Goal: Task Accomplishment & Management: Use online tool/utility

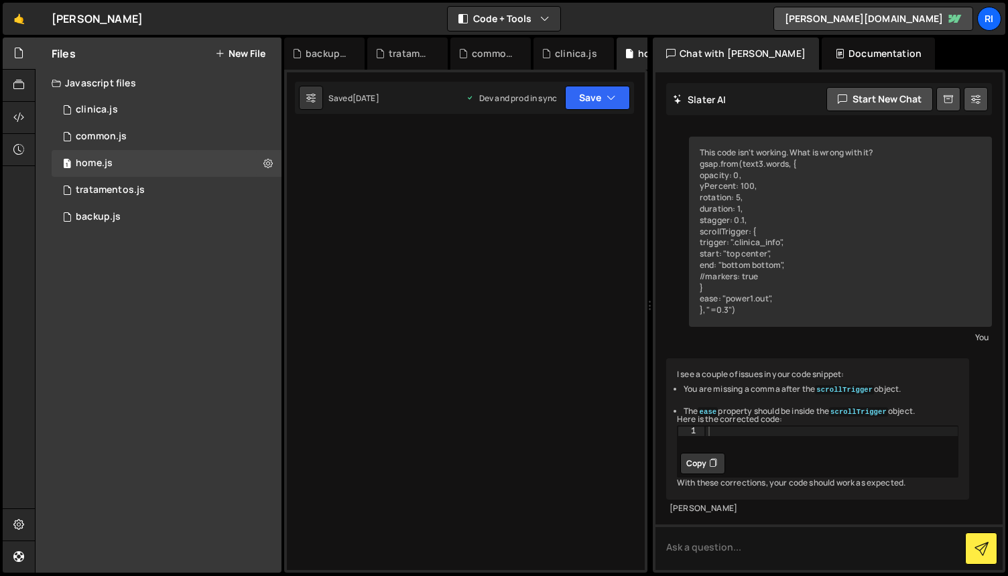
scroll to position [11792, 0]
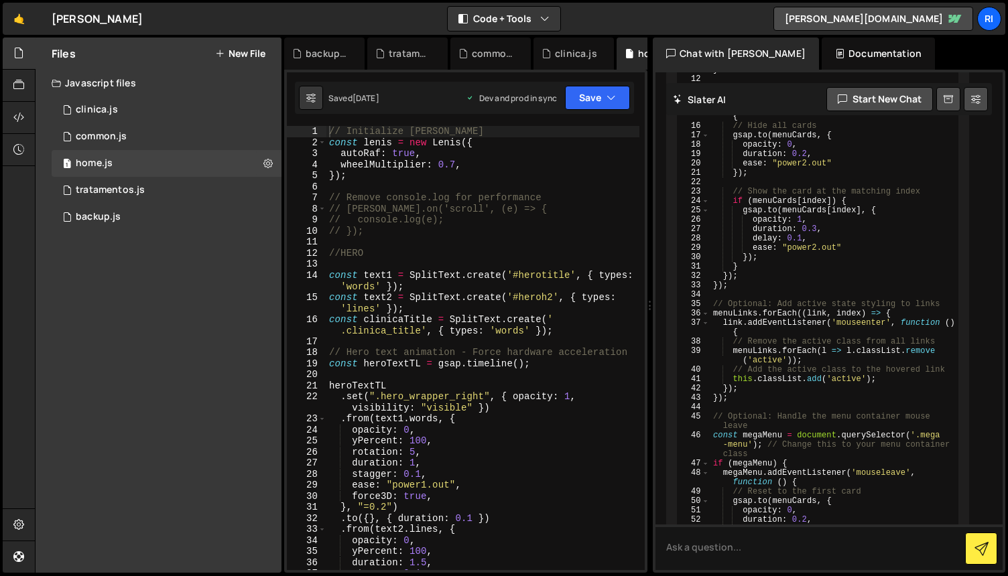
click at [504, 247] on div "// Initialize [PERSON_NAME] const [PERSON_NAME] = new [PERSON_NAME] ({ autoRaf …" at bounding box center [482, 359] width 313 height 466
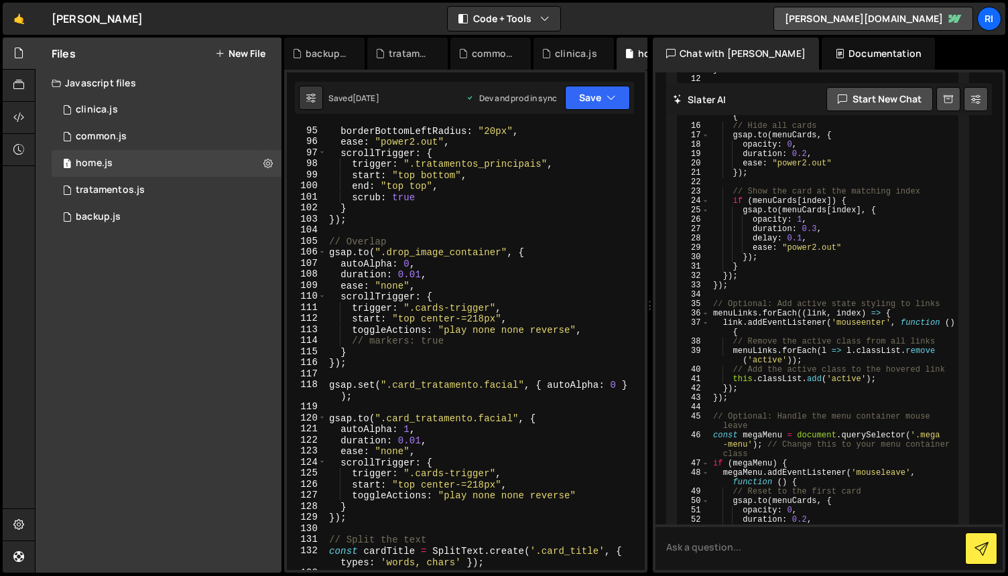
scroll to position [1114, 0]
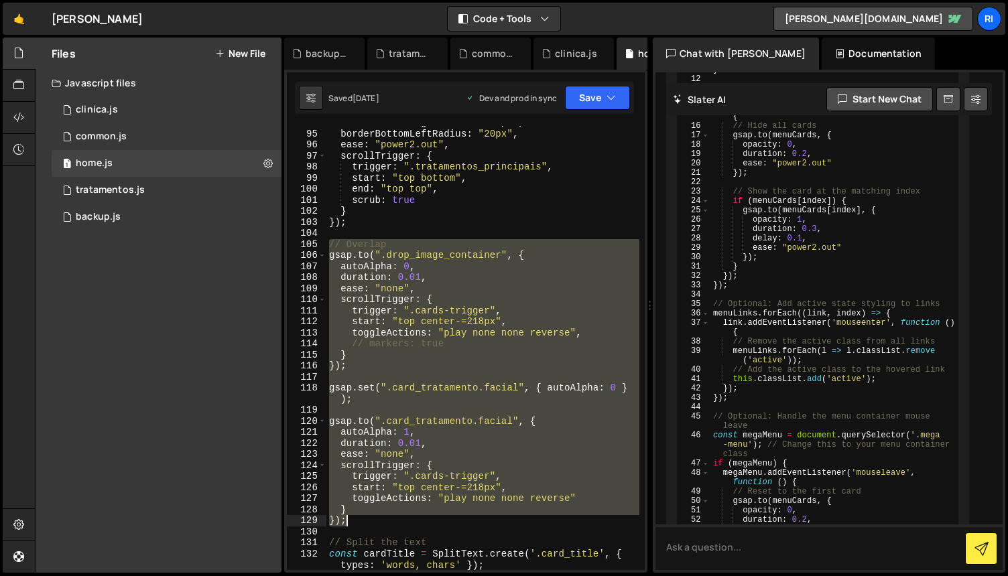
drag, startPoint x: 331, startPoint y: 245, endPoint x: 427, endPoint y: 519, distance: 290.3
click at [427, 519] on div "borderBottomRightRadius : "60px" , borderBottomLeftRadius : "20px" , ease : "po…" at bounding box center [482, 350] width 313 height 466
click at [443, 366] on div "borderBottomRightRadius : "60px" , borderBottomLeftRadius : "20px" , ease : "po…" at bounding box center [482, 348] width 313 height 444
type textarea "});"
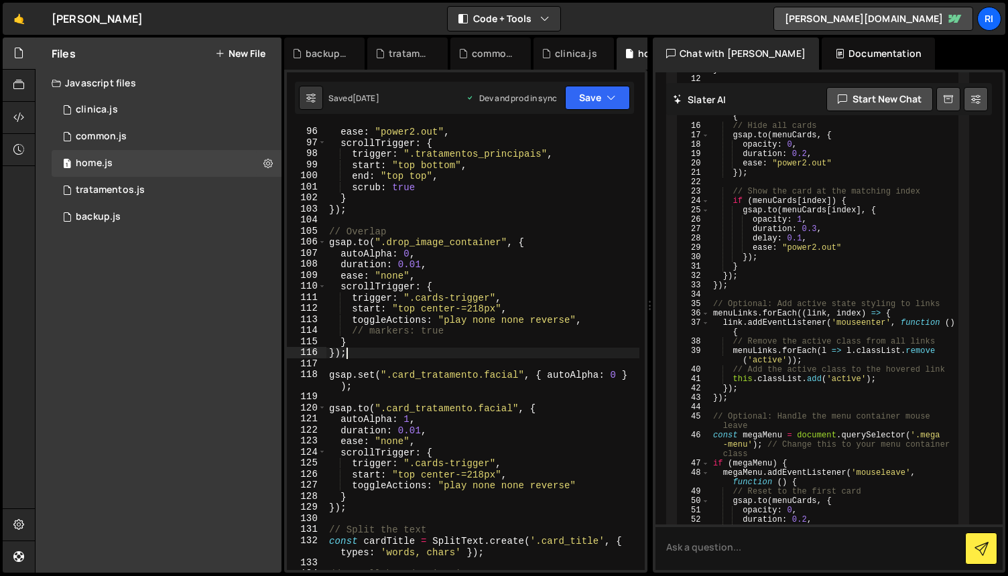
scroll to position [1134, 0]
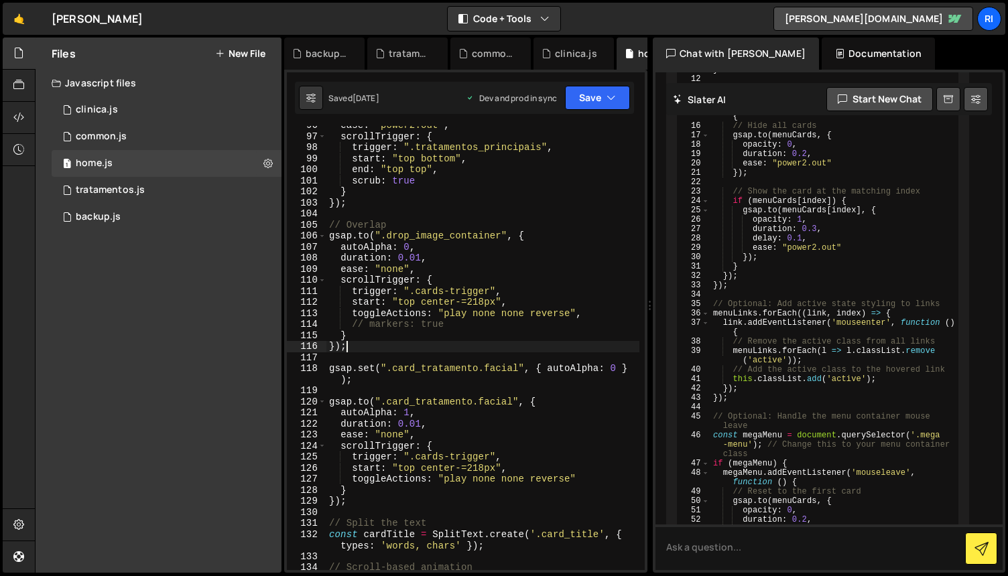
click at [403, 359] on div "ease : "power2.out" , scrollTrigger : { trigger : ".tratamentos_principais" , s…" at bounding box center [482, 353] width 313 height 466
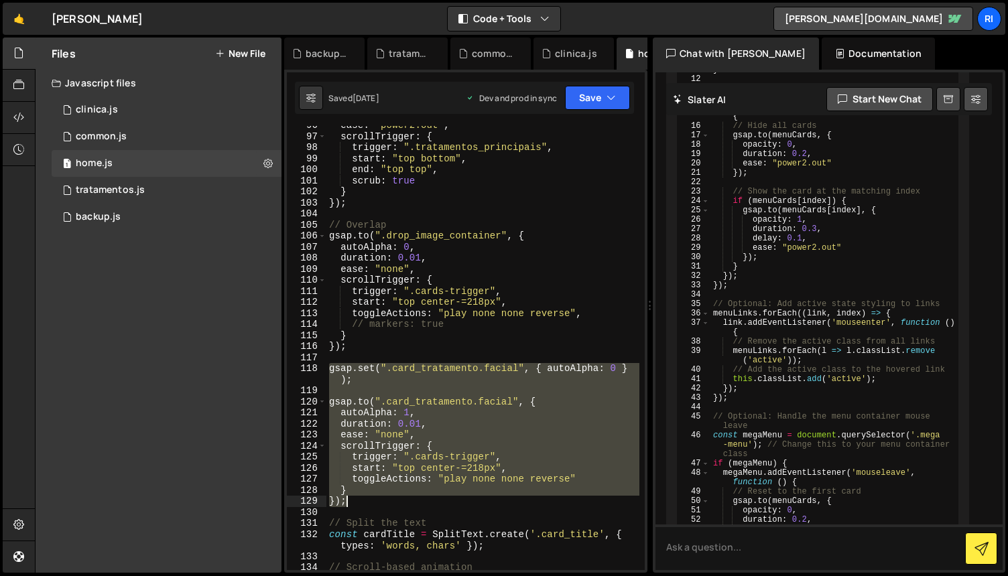
drag, startPoint x: 326, startPoint y: 366, endPoint x: 411, endPoint y: 504, distance: 161.8
click at [411, 504] on div "ease : "power2.out" , scrollTrigger : { trigger : ".tratamentos_principais" , s…" at bounding box center [482, 353] width 313 height 466
click at [460, 345] on div "ease : "power2.out" , scrollTrigger : { trigger : ".tratamentos_principais" , s…" at bounding box center [482, 353] width 313 height 466
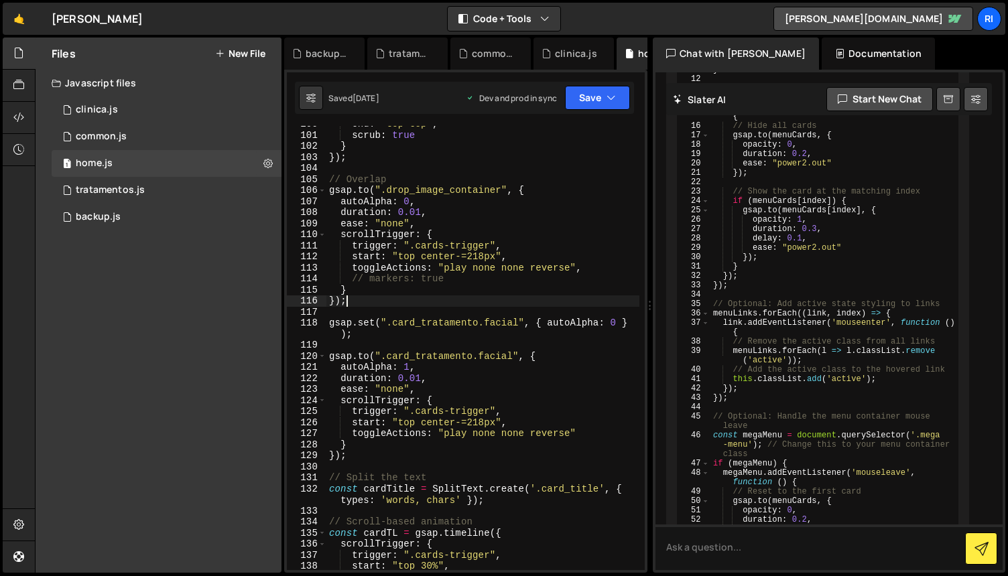
scroll to position [1179, 0]
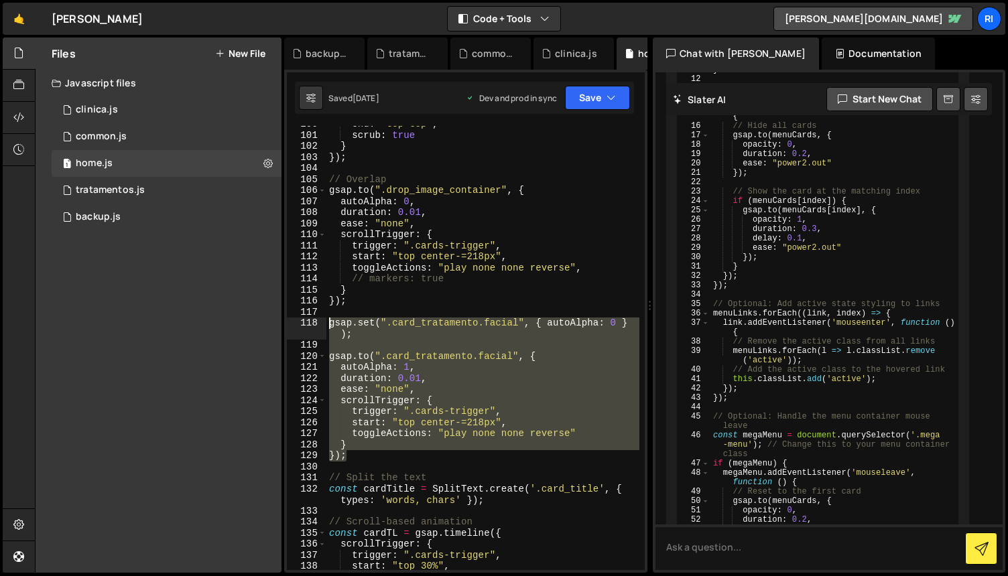
drag, startPoint x: 336, startPoint y: 442, endPoint x: 303, endPoint y: 323, distance: 123.0
click at [303, 323] on div "}); 100 101 102 103 104 105 106 107 108 109 110 111 112 113 114 115 116 117 118…" at bounding box center [466, 348] width 358 height 444
paste textarea "}"
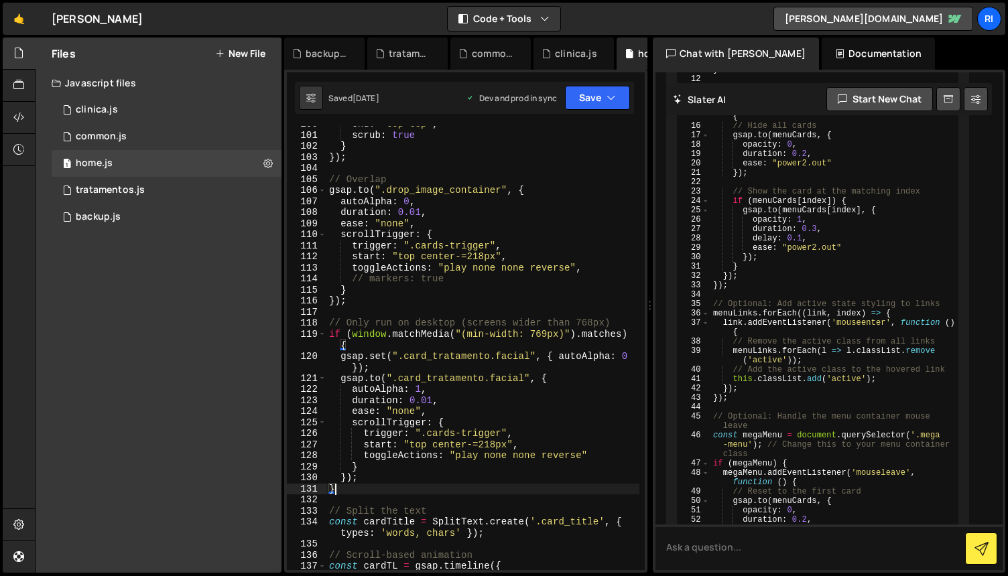
click at [505, 346] on div "end : "top top" , scrub : true } }) ; // Overlap gsap . to ( ".drop_image_conta…" at bounding box center [482, 352] width 313 height 466
click at [596, 325] on div "end : "top top" , scrub : true } }) ; // Overlap gsap . to ( ".drop_image_conta…" at bounding box center [482, 352] width 313 height 466
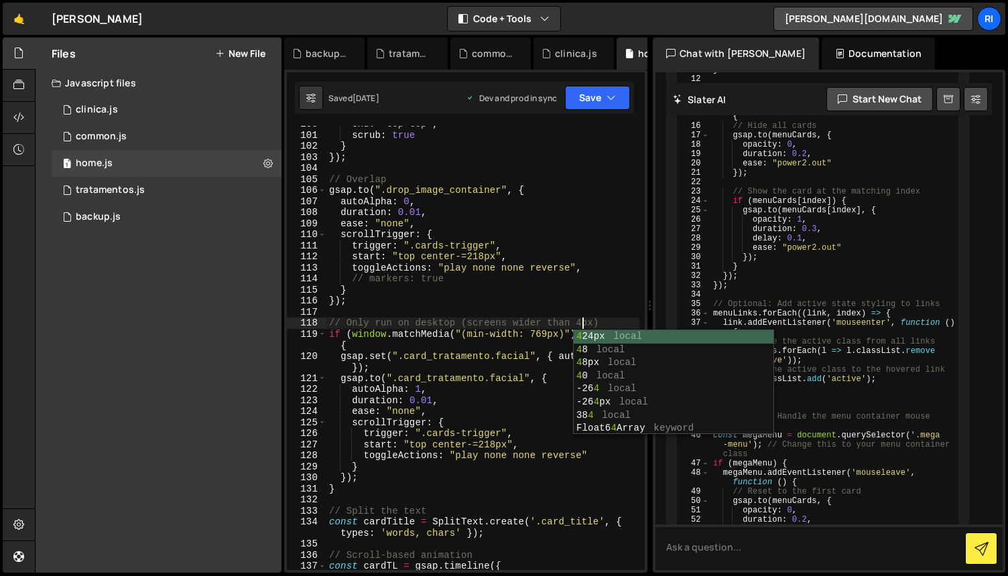
scroll to position [0, 18]
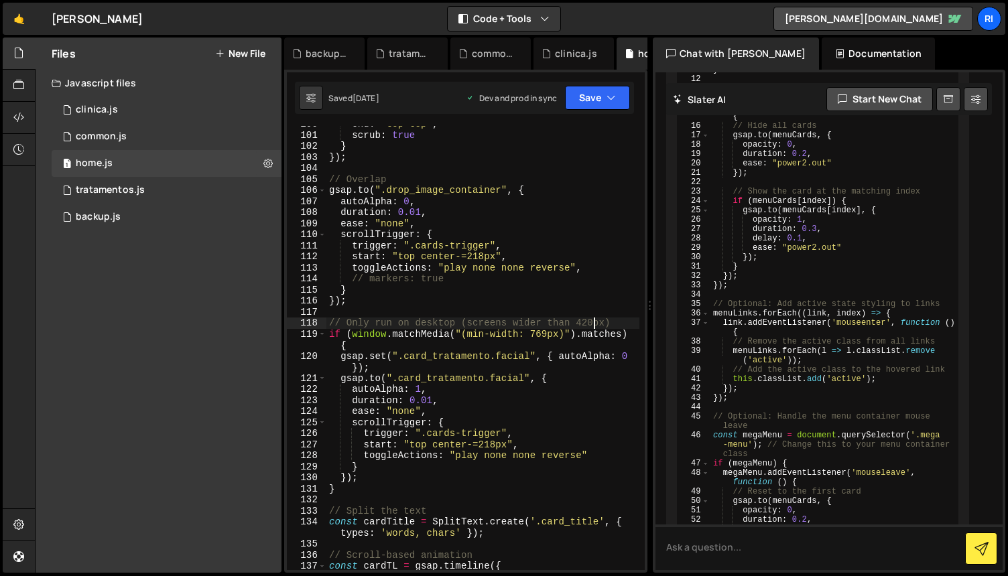
click at [548, 329] on div "end : "top top" , scrub : true } }) ; // Overlap gsap . to ( ".drop_image_conta…" at bounding box center [482, 352] width 313 height 466
click at [588, 106] on button "Save" at bounding box center [597, 98] width 65 height 24
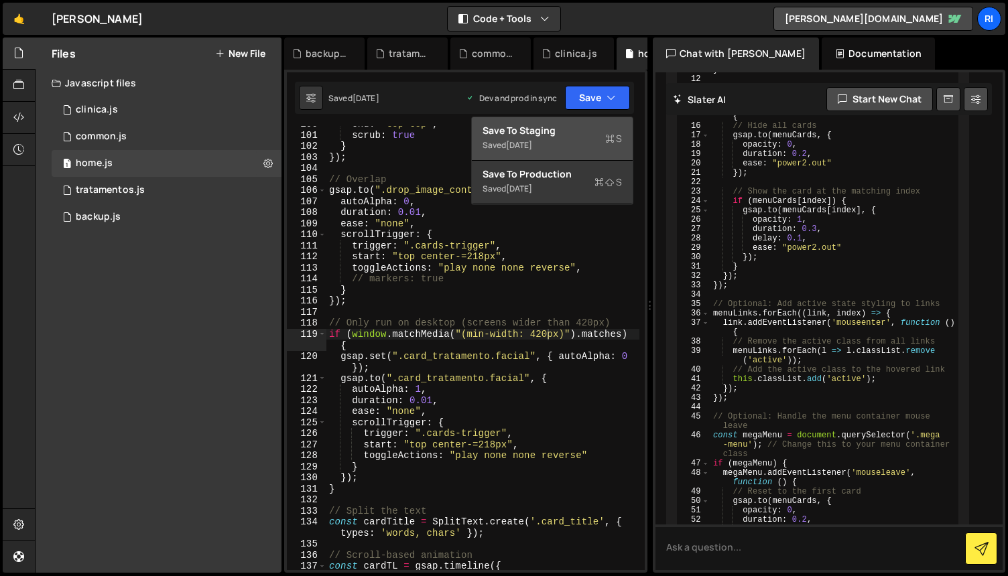
click at [577, 127] on div "Save to Staging S" at bounding box center [551, 130] width 139 height 13
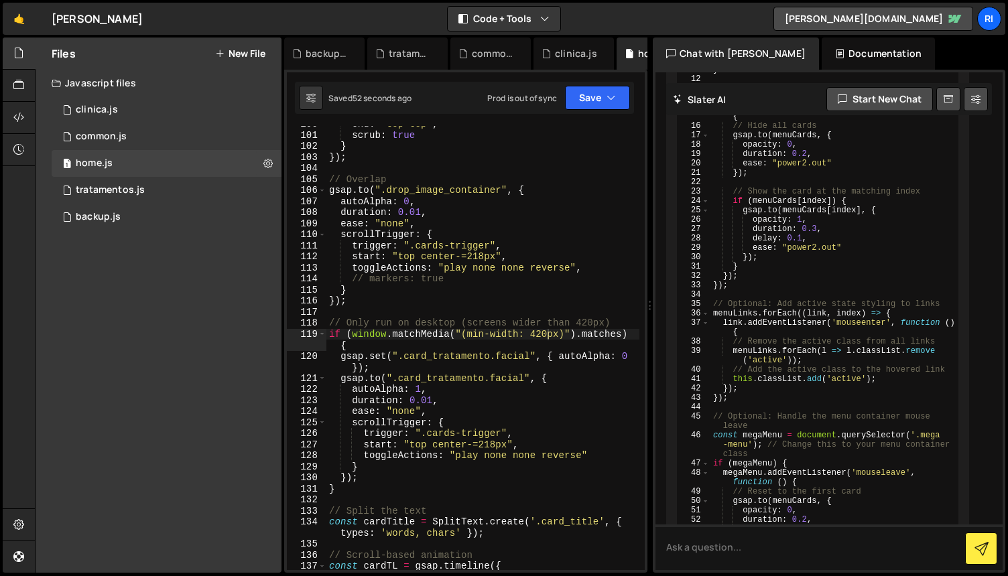
type textarea "});"
click at [479, 297] on div "end : "top top" , scrub : true } }) ; // Overlap gsap . to ( ".drop_image_conta…" at bounding box center [482, 352] width 313 height 466
click at [450, 306] on div "end : "top top" , scrub : true } }) ; // Overlap gsap . to ( ".drop_image_conta…" at bounding box center [482, 352] width 313 height 466
click at [442, 303] on div "end : "top top" , scrub : true } }) ; // Overlap gsap . to ( ".drop_image_conta…" at bounding box center [482, 352] width 313 height 466
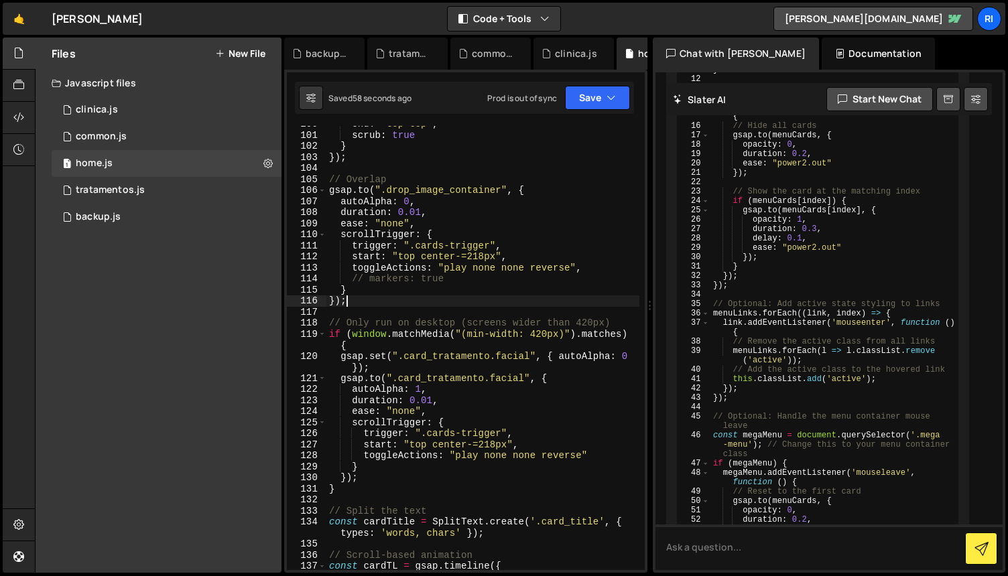
click at [488, 314] on div "end : "top top" , scrub : true } }) ; // Overlap gsap . to ( ".drop_image_conta…" at bounding box center [482, 352] width 313 height 466
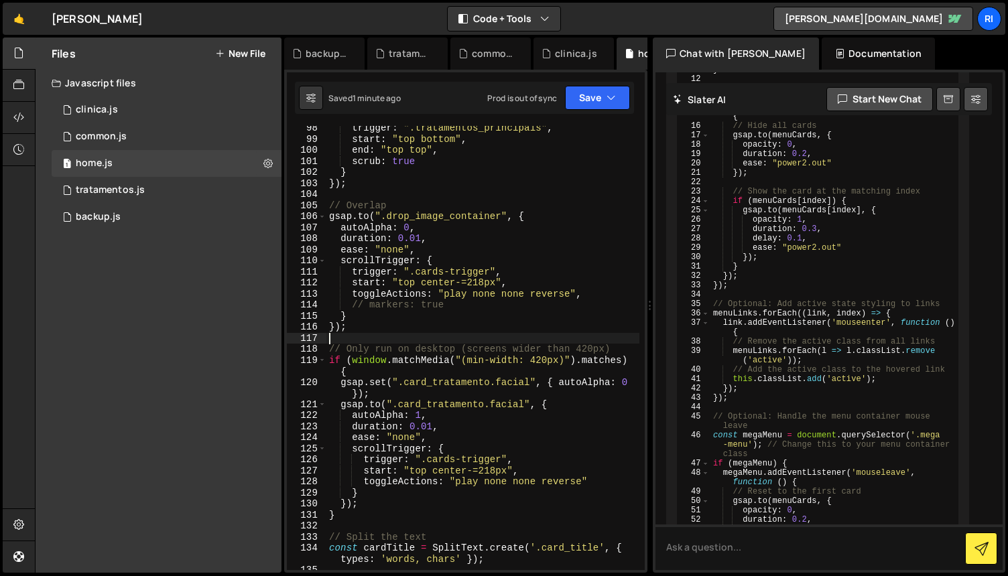
scroll to position [1152, 0]
click at [618, 103] on button "Save" at bounding box center [597, 98] width 65 height 24
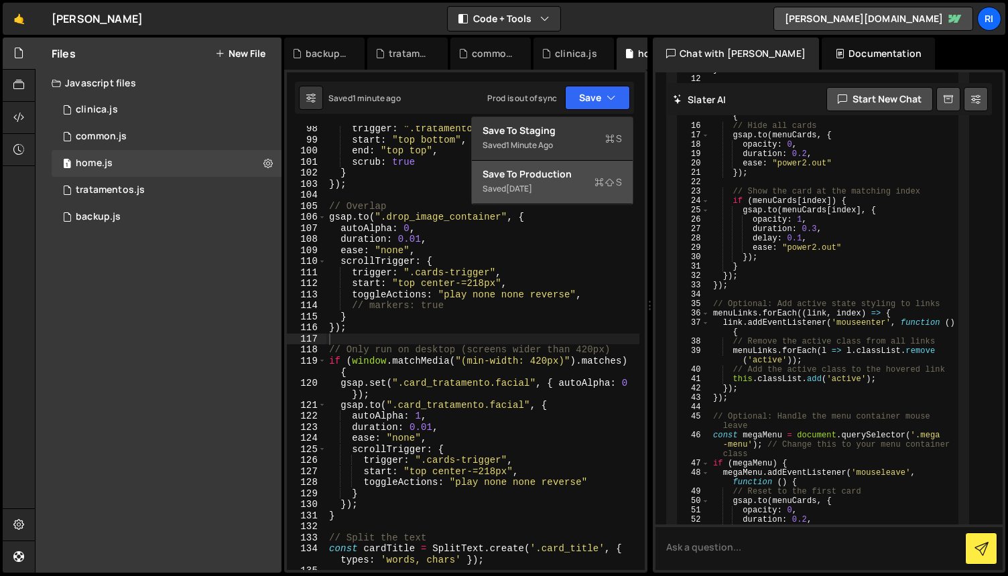
click at [578, 173] on div "Save to Production S" at bounding box center [551, 173] width 139 height 13
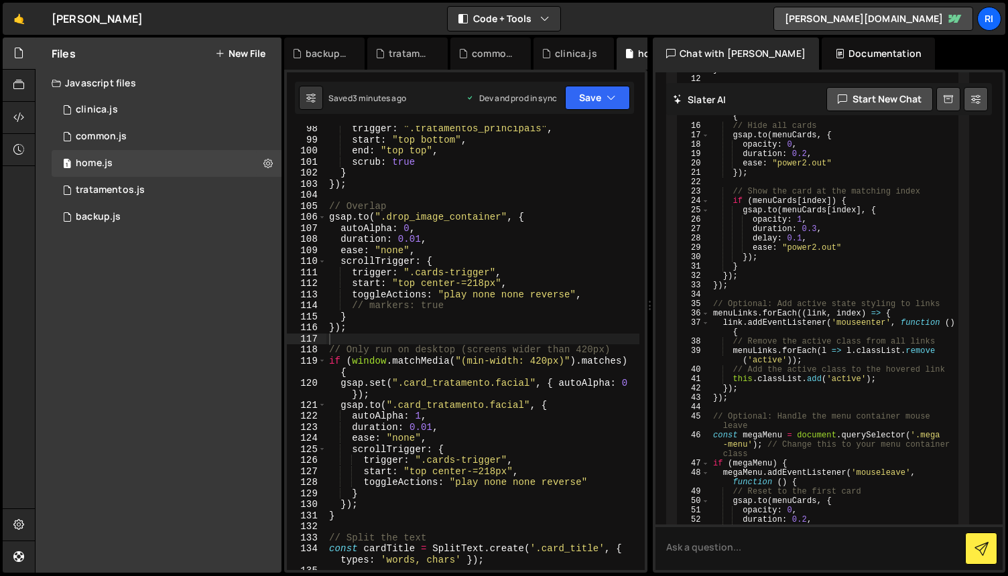
click at [560, 265] on div "trigger : ".tratamentos_principais" , start : "top bottom" , end : "top top" , …" at bounding box center [482, 356] width 313 height 466
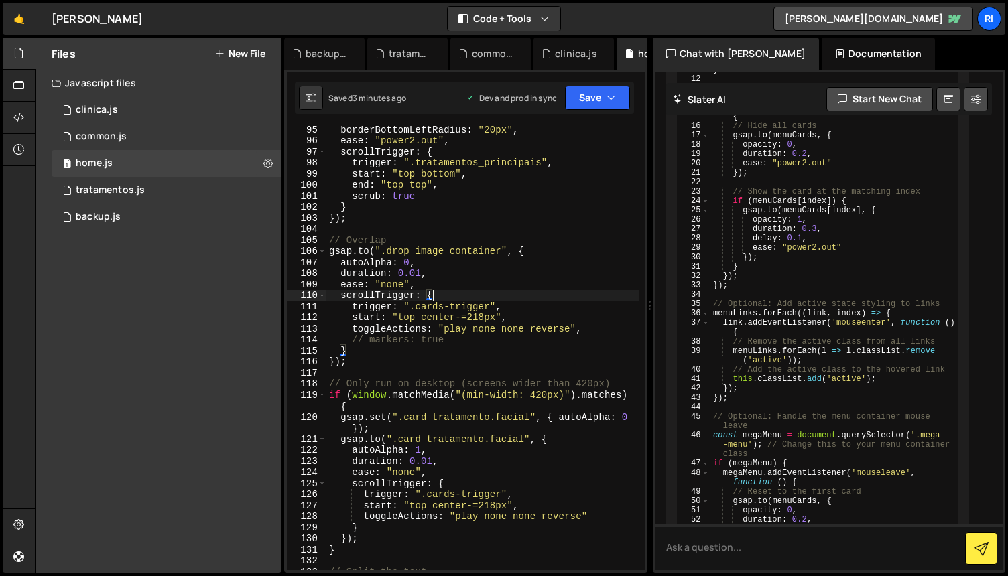
scroll to position [1118, 0]
click at [586, 293] on div "borderBottomLeftRadius : "20px" , ease : "power2.out" , scrollTrigger : { trigg…" at bounding box center [482, 363] width 313 height 478
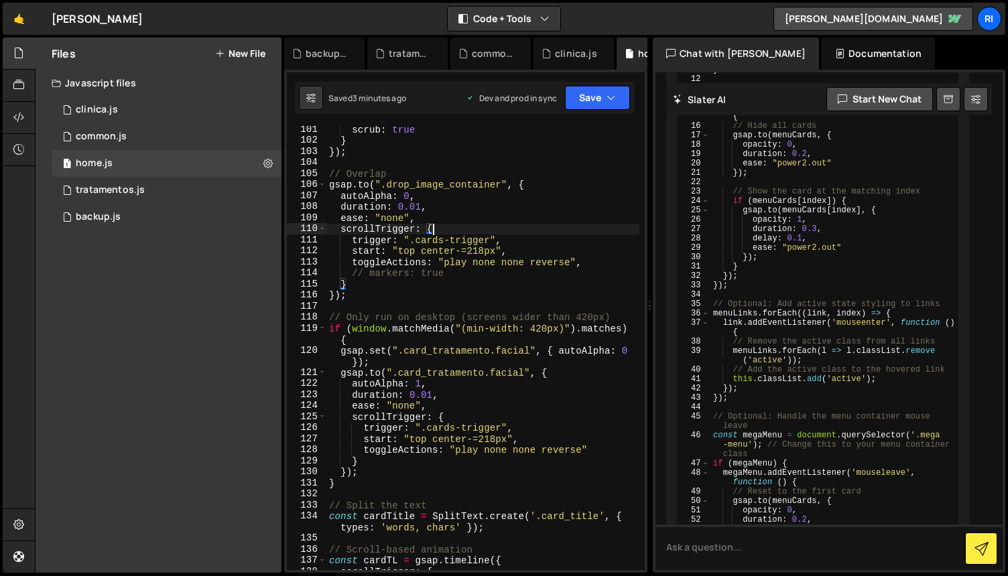
scroll to position [1209, 0]
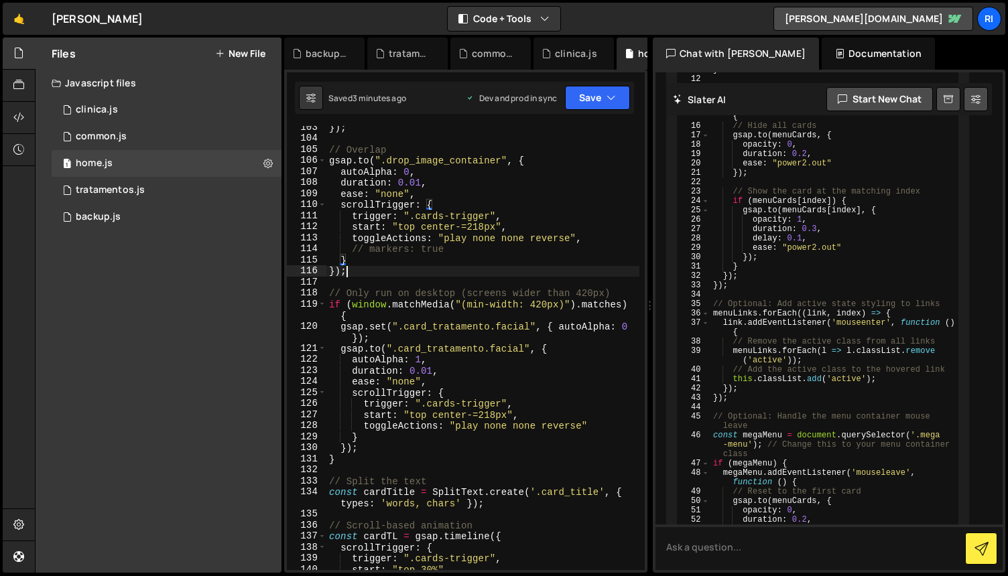
click at [547, 276] on div "}) ; // Overlap gsap . to ( ".drop_image_container" , { autoAlpha : 0 , duratio…" at bounding box center [482, 355] width 313 height 466
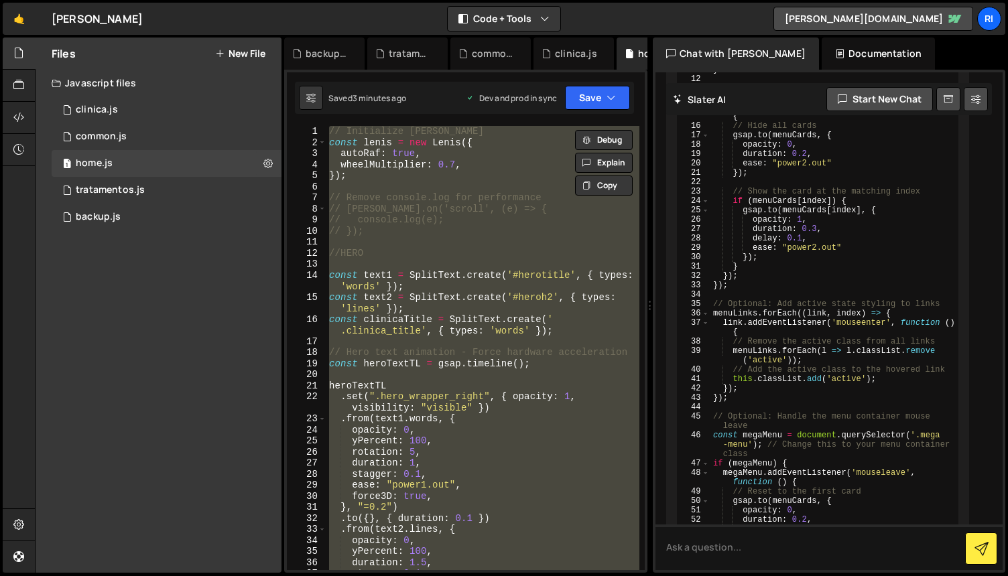
scroll to position [0, 0]
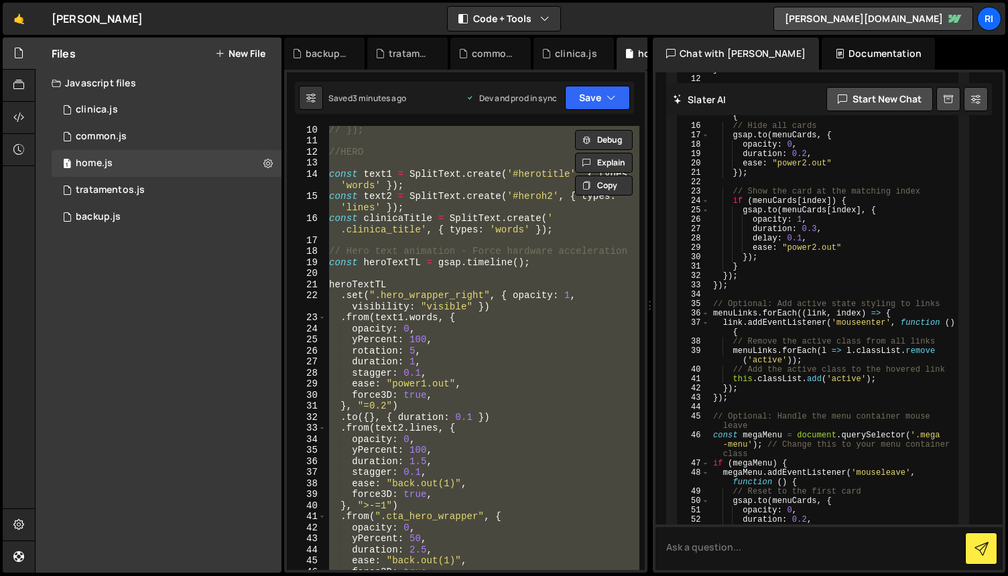
click at [514, 378] on div "// }); //HERO const text1 = SplitText . create ( '#herotitle' , { types : 'word…" at bounding box center [482, 348] width 313 height 444
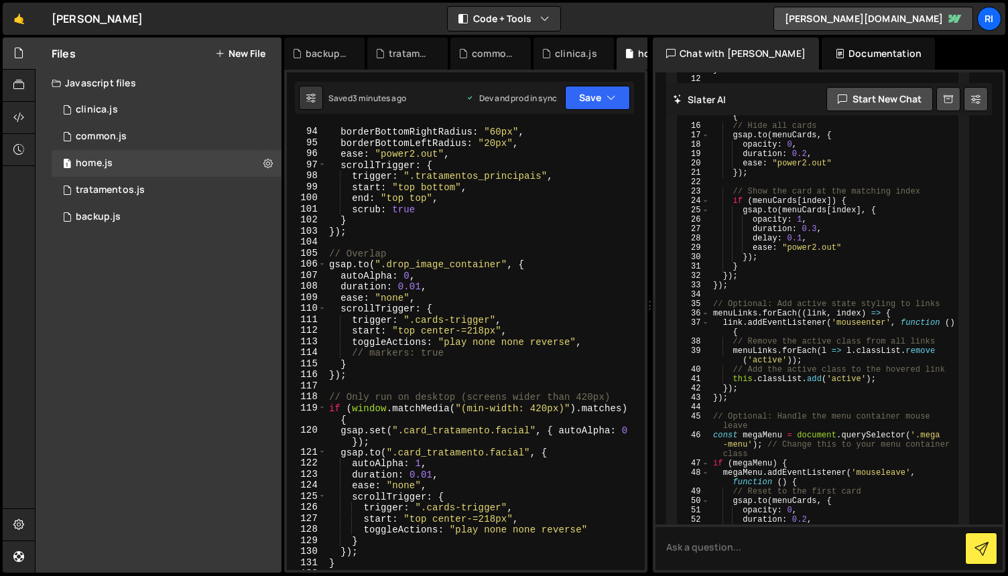
scroll to position [1105, 0]
click at [558, 314] on div "borderTopRightRadius : "20px" , borderBottomRightRadius : "60px" , borderBottom…" at bounding box center [482, 348] width 313 height 466
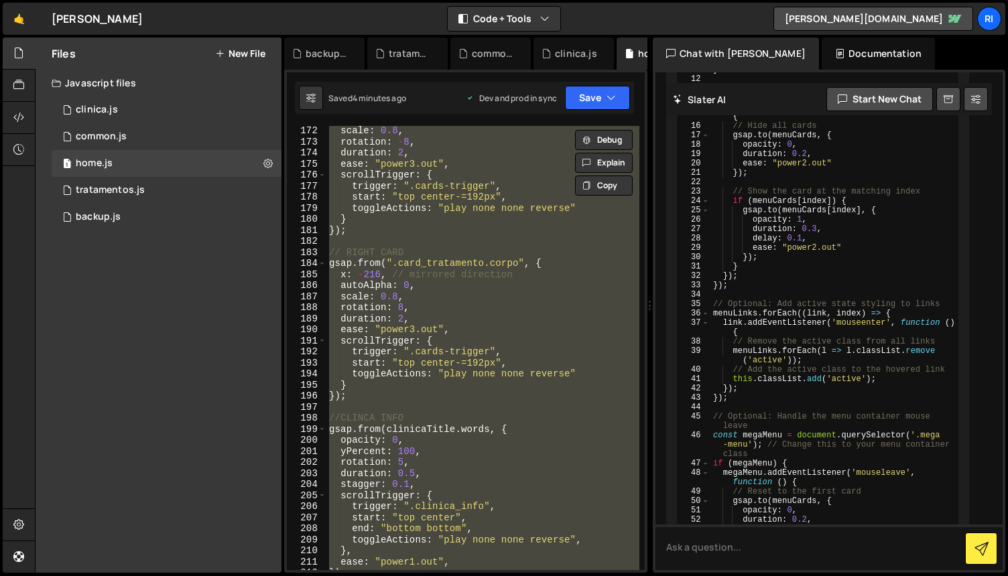
click at [525, 331] on div "scale : 0.8 , rotation : - 8 , duration : 2 , ease : "power3.out" , scrollTrigg…" at bounding box center [482, 348] width 313 height 444
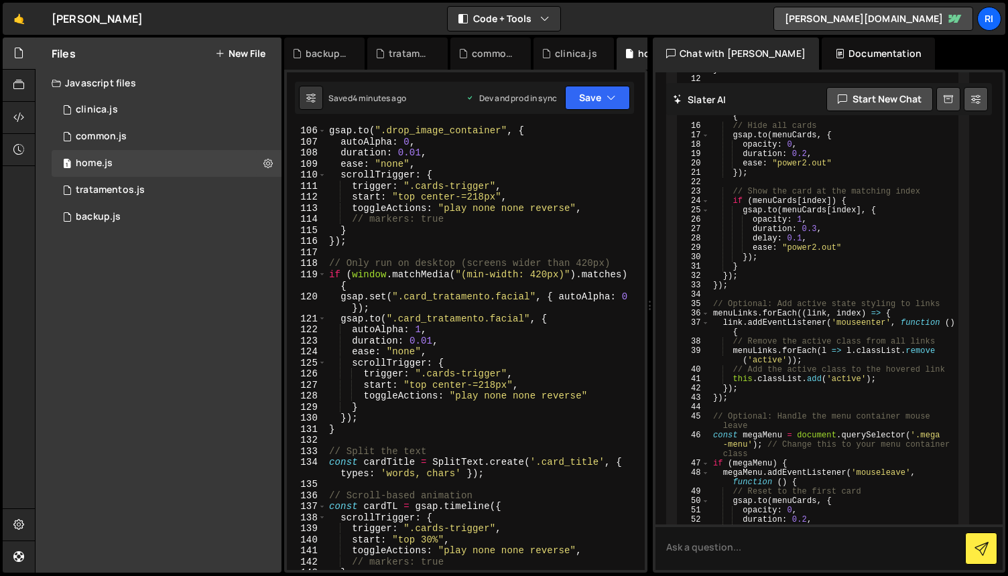
scroll to position [1251, 0]
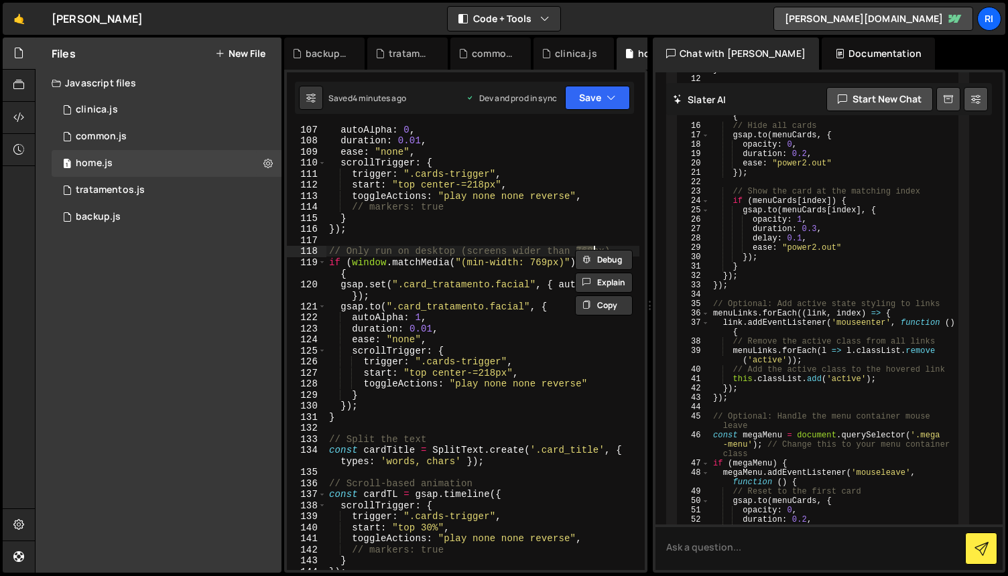
type textarea "} });"
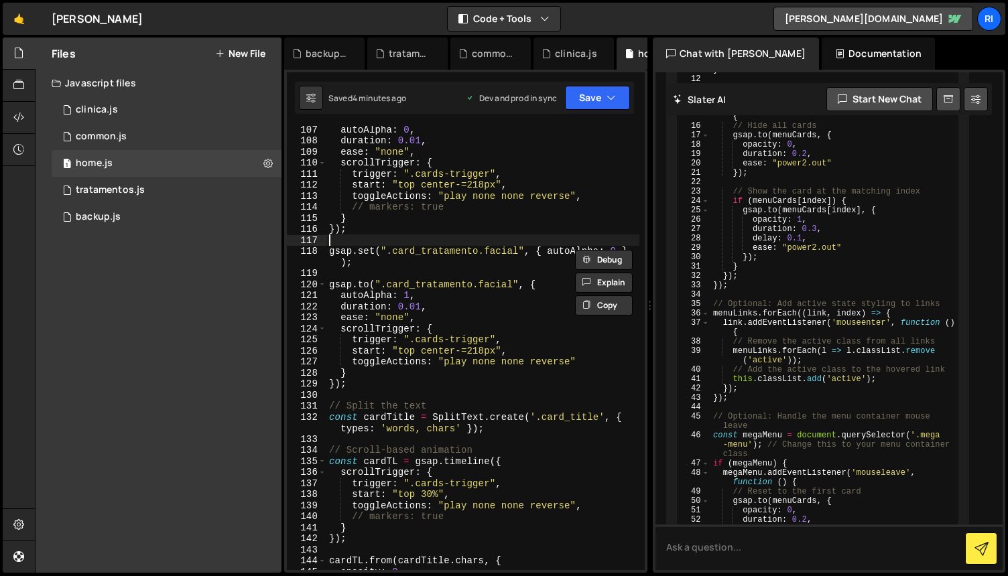
click at [497, 237] on div "autoAlpha : 0 , duration : 0.01 , ease : "none" , scrollTrigger : { trigger : "…" at bounding box center [482, 357] width 313 height 466
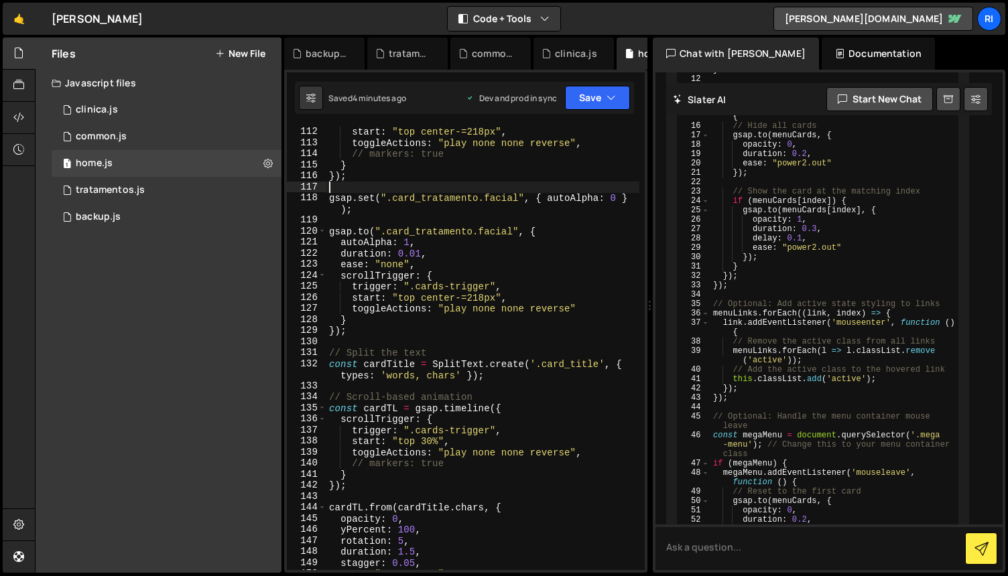
scroll to position [1299, 0]
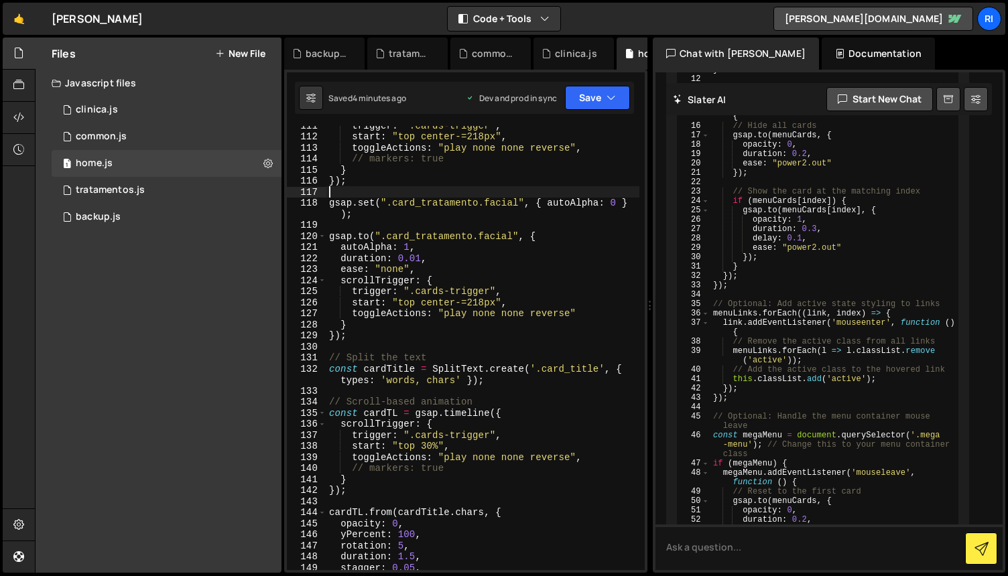
click at [545, 338] on div "trigger : ".cards-trigger" , start : "top center-=218px" , toggleActions : "pla…" at bounding box center [482, 353] width 313 height 466
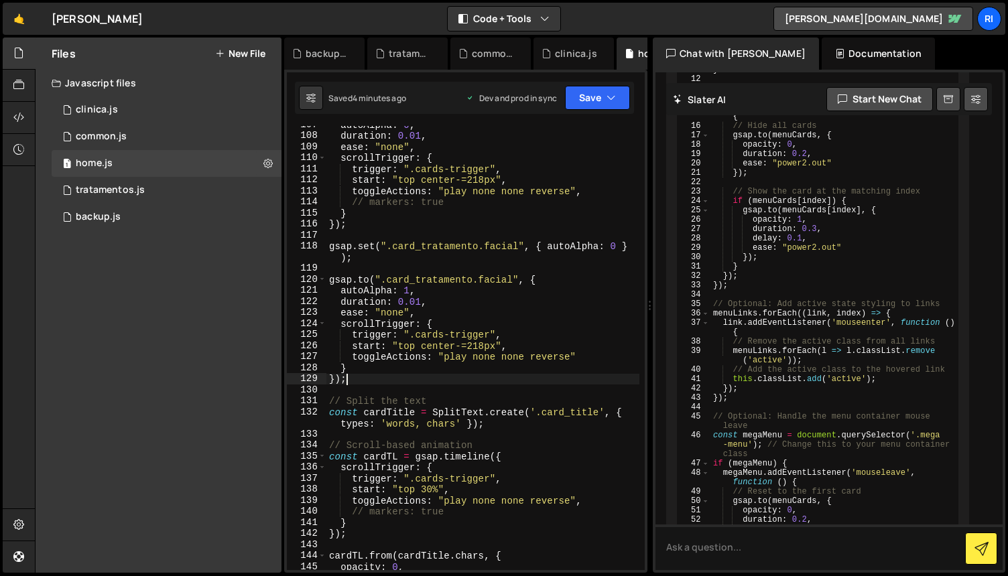
scroll to position [1255, 0]
click at [521, 325] on div "autoAlpha : 0 , duration : 0.01 , ease : "none" , scrollTrigger : { trigger : "…" at bounding box center [482, 353] width 313 height 466
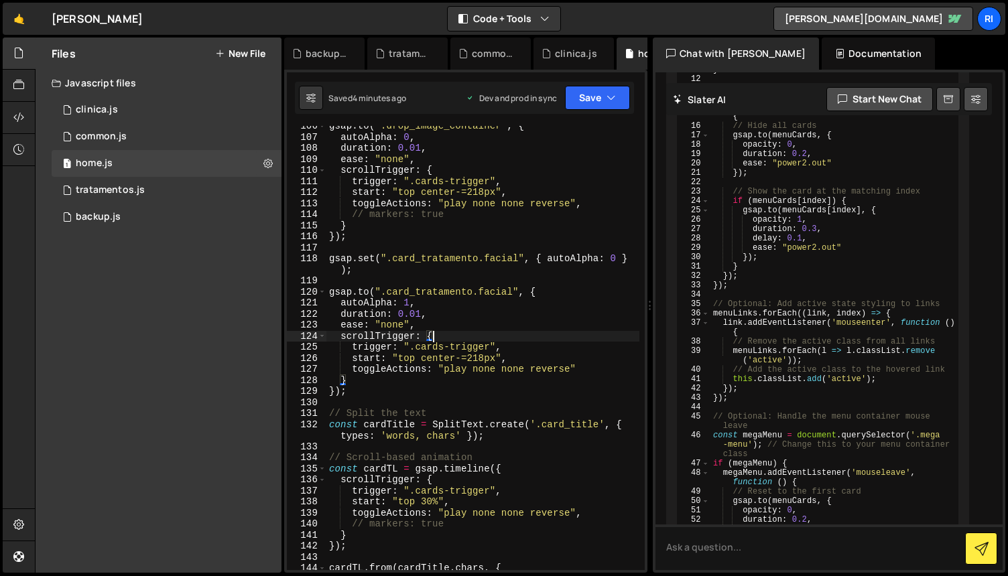
scroll to position [1241, 0]
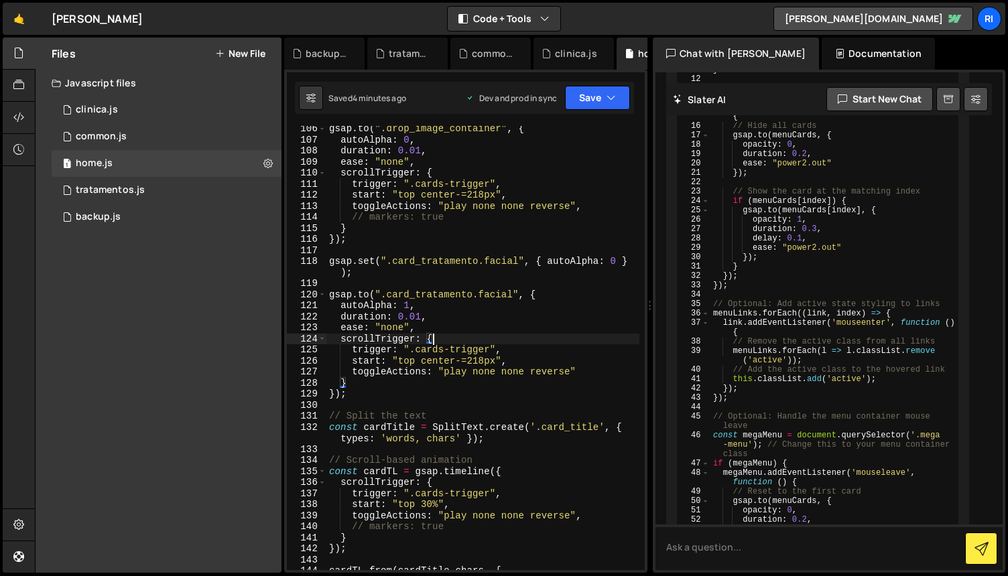
click at [571, 327] on div "gsap . to ( ".drop_image_container" , { autoAlpha : 0 , duration : 0.01 , ease …" at bounding box center [482, 356] width 313 height 466
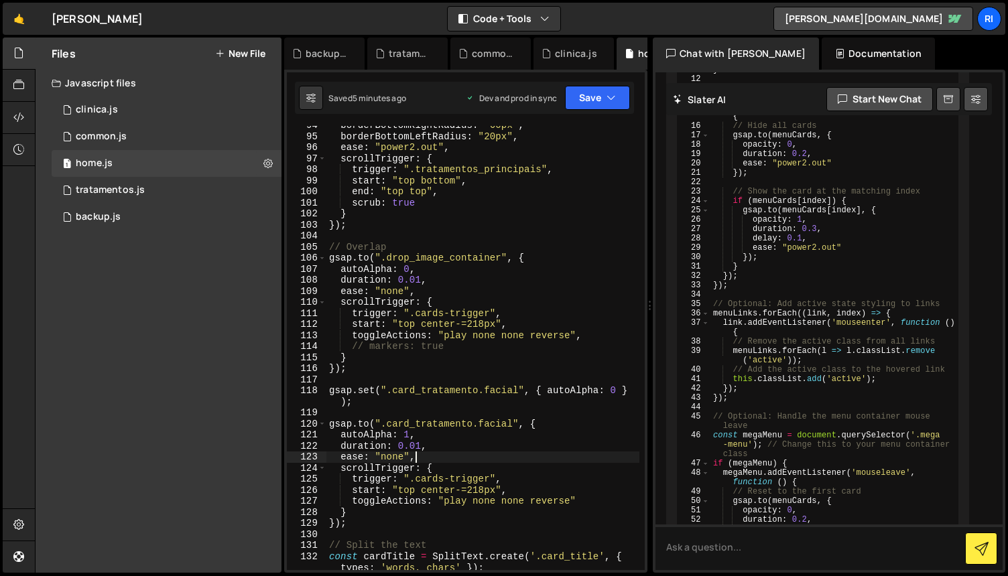
scroll to position [1120, 0]
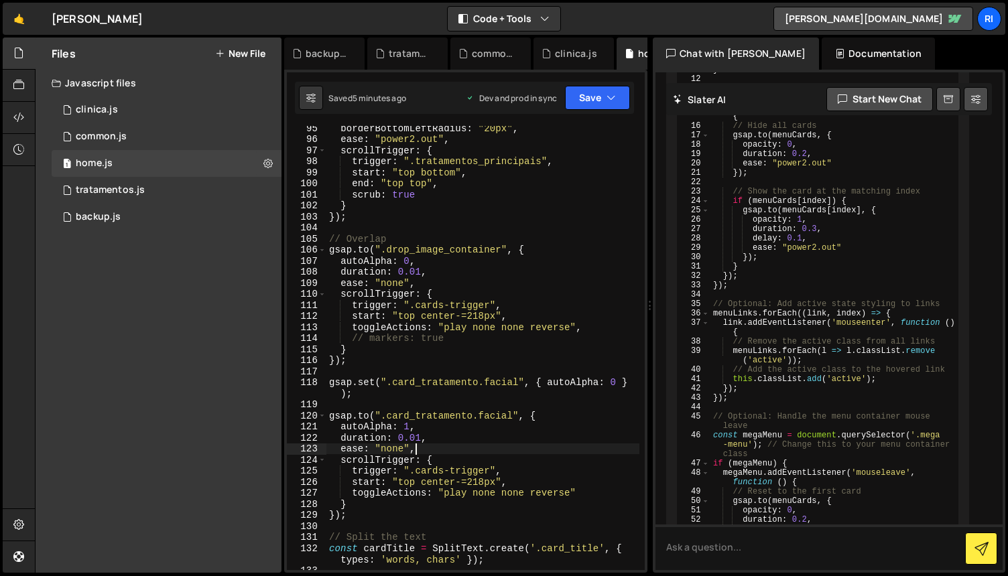
click at [557, 288] on div "borderBottomLeftRadius : "20px" , ease : "power2.out" , scrollTrigger : { trigg…" at bounding box center [482, 356] width 313 height 466
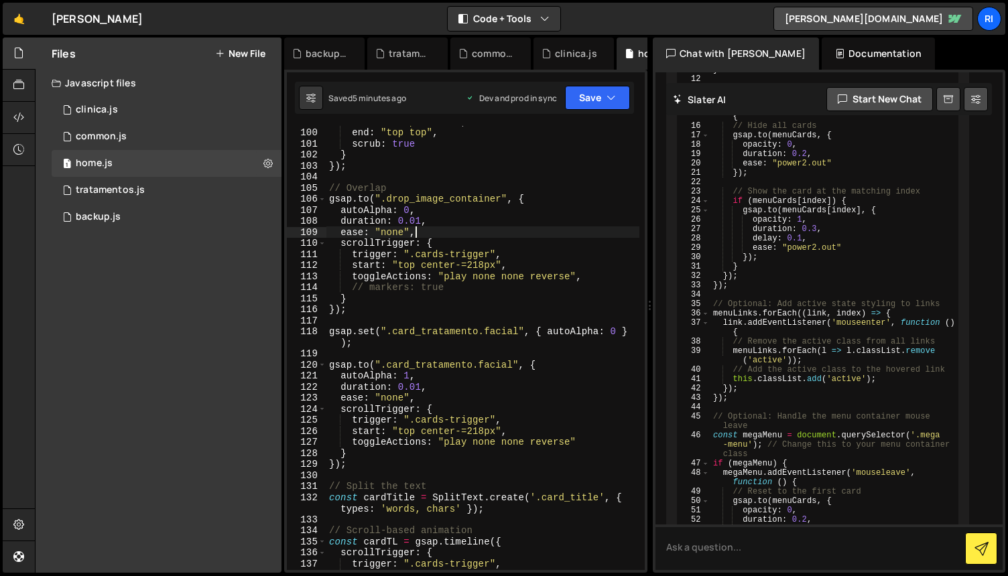
click at [517, 296] on div "start : "top bottom" , end : "top top" , scrub : true } }) ; // Overlap gsap . …" at bounding box center [482, 349] width 313 height 466
type textarea "}"
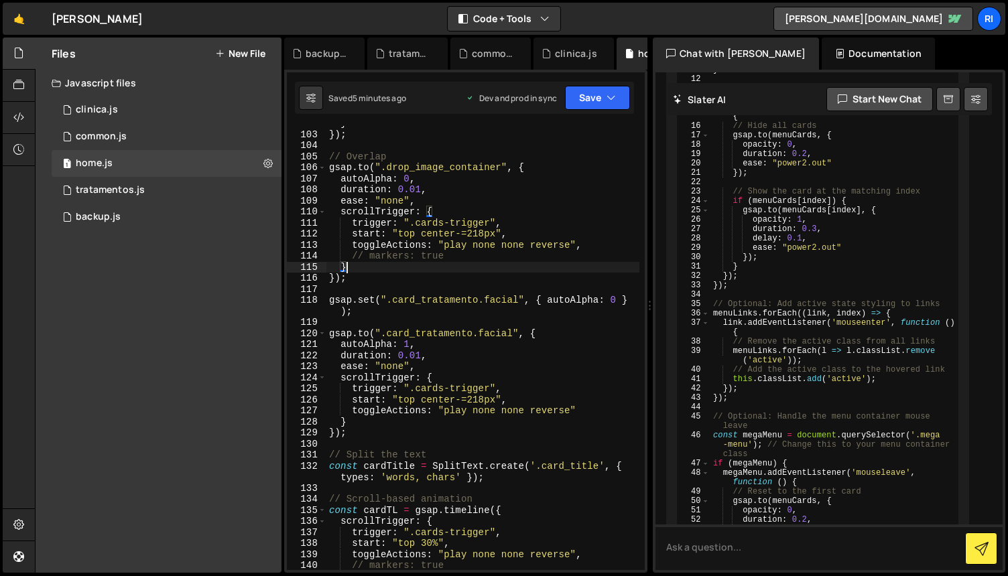
scroll to position [1201, 0]
click at [509, 290] on div "} }) ; // Overlap gsap . to ( ".drop_image_container" , { autoAlpha : 0 , durat…" at bounding box center [482, 351] width 313 height 466
click at [363, 426] on div "} }) ; // Overlap gsap . to ( ".drop_image_container" , { autoAlpha : 0 , durat…" at bounding box center [482, 351] width 313 height 466
click at [364, 437] on div "} }) ; // Overlap gsap . to ( ".drop_image_container" , { autoAlpha : 0 , durat…" at bounding box center [482, 351] width 313 height 466
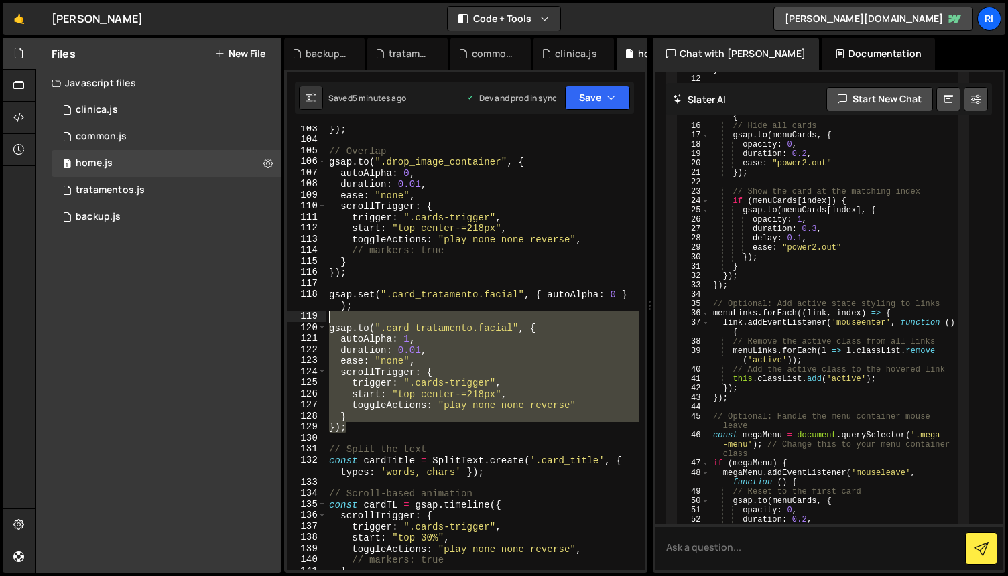
scroll to position [1209, 0]
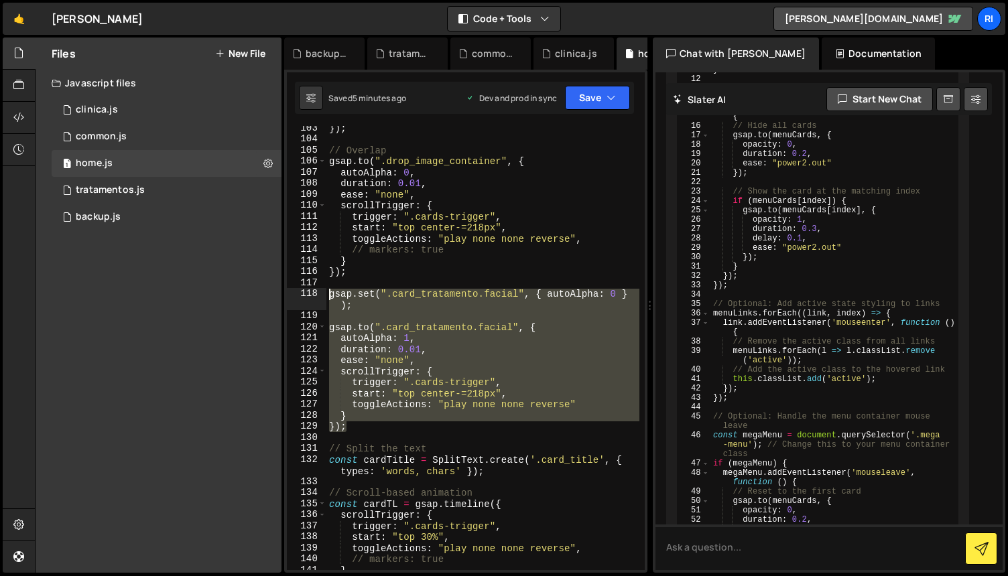
drag, startPoint x: 373, startPoint y: 429, endPoint x: 310, endPoint y: 295, distance: 147.5
click at [310, 295] on div "}); 103 104 105 106 107 108 109 110 111 112 113 114 115 116 117 118 119 120 121…" at bounding box center [466, 348] width 358 height 444
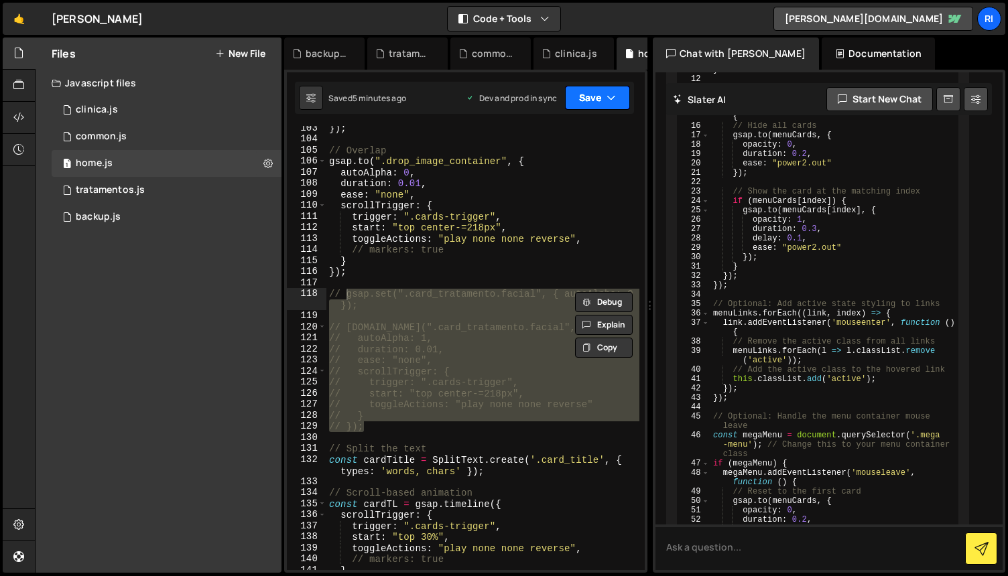
click at [590, 98] on button "Save" at bounding box center [597, 98] width 65 height 24
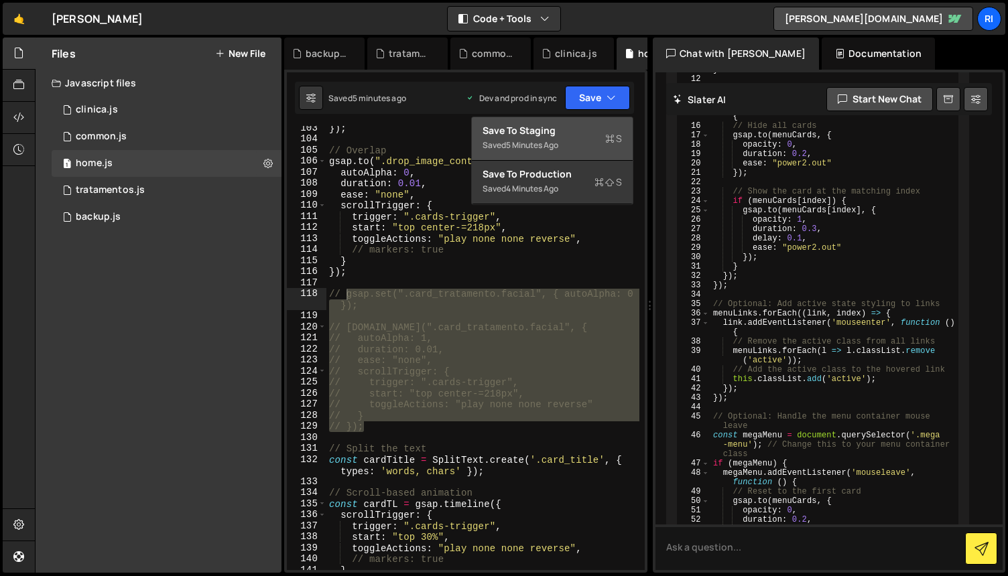
click at [569, 125] on div "Save to Staging S" at bounding box center [551, 130] width 139 height 13
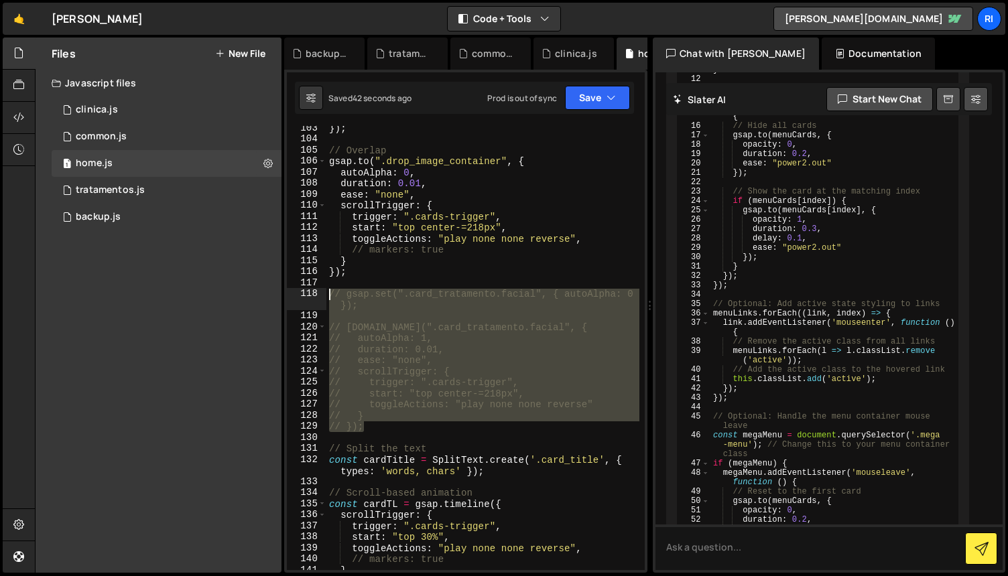
drag, startPoint x: 365, startPoint y: 424, endPoint x: 315, endPoint y: 296, distance: 137.5
click at [315, 296] on div "// }); 103 104 105 106 107 108 109 110 111 112 113 114 115 116 117 118 119 120 …" at bounding box center [466, 348] width 358 height 444
paste textarea "});"
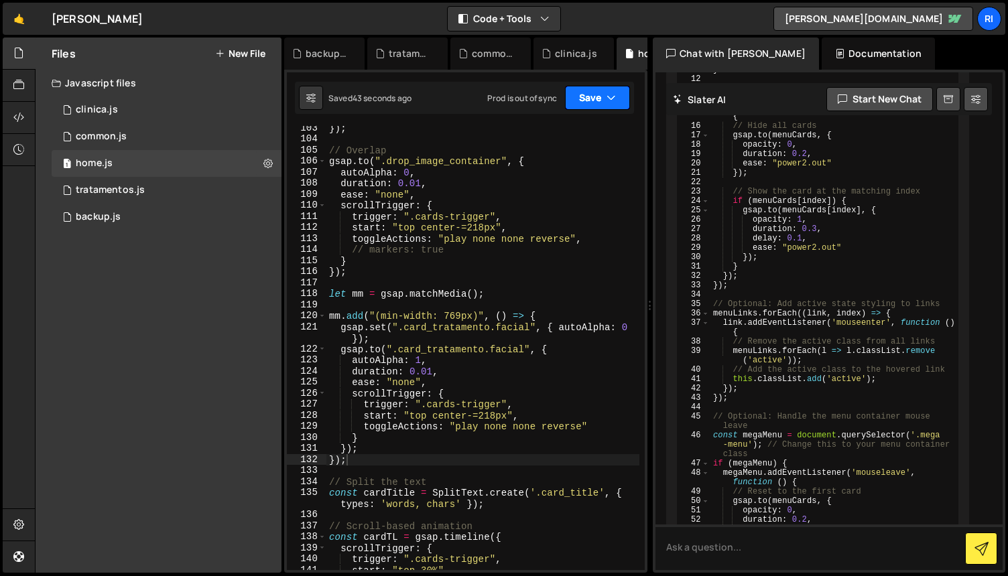
click at [589, 99] on button "Save" at bounding box center [597, 98] width 65 height 24
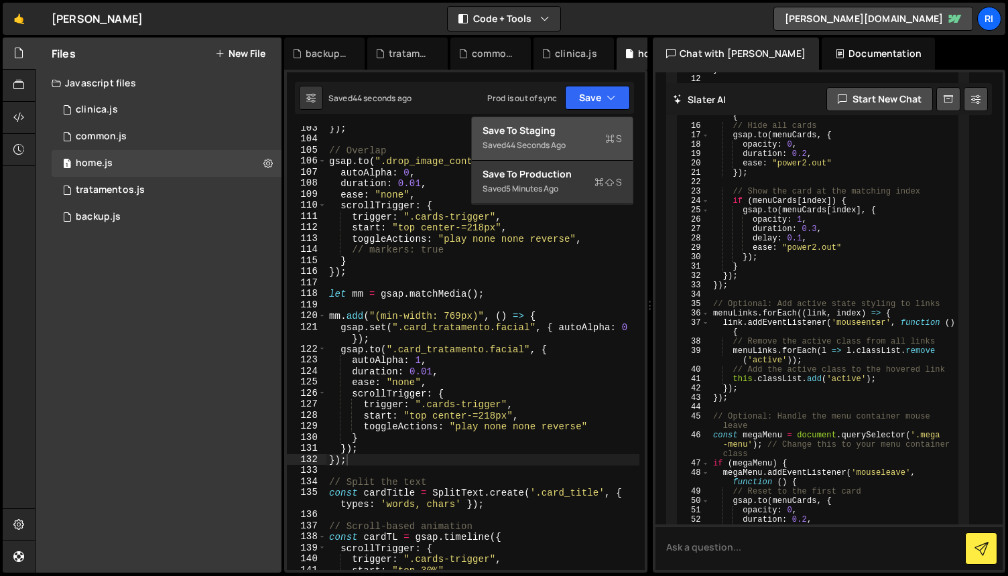
click at [559, 125] on div "Save to Staging S" at bounding box center [551, 130] width 139 height 13
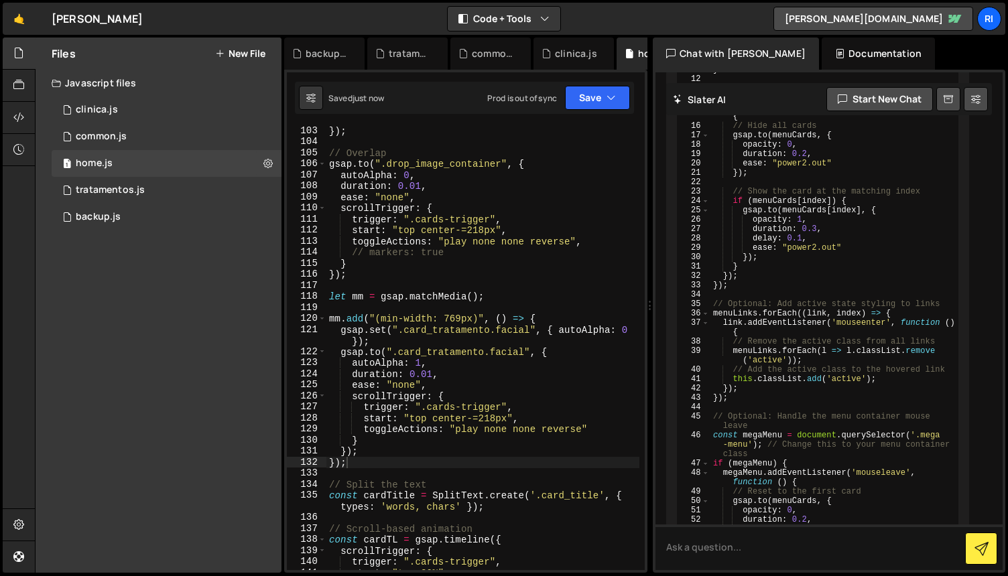
scroll to position [1180, 0]
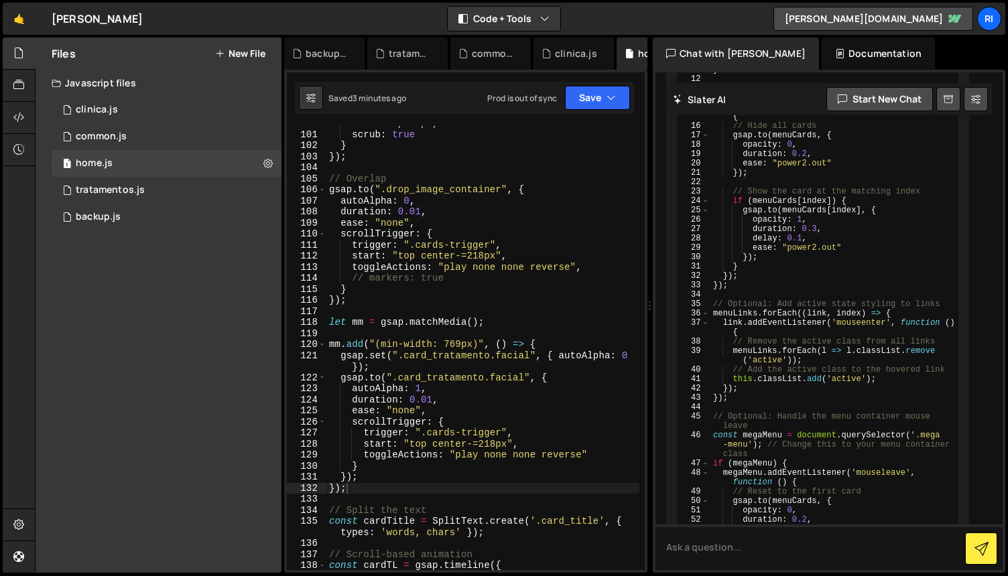
type textarea "}"
click at [472, 291] on div "end : "top top" , scrub : true } }) ; // Overlap gsap . to ( ".drop_image_conta…" at bounding box center [482, 351] width 313 height 466
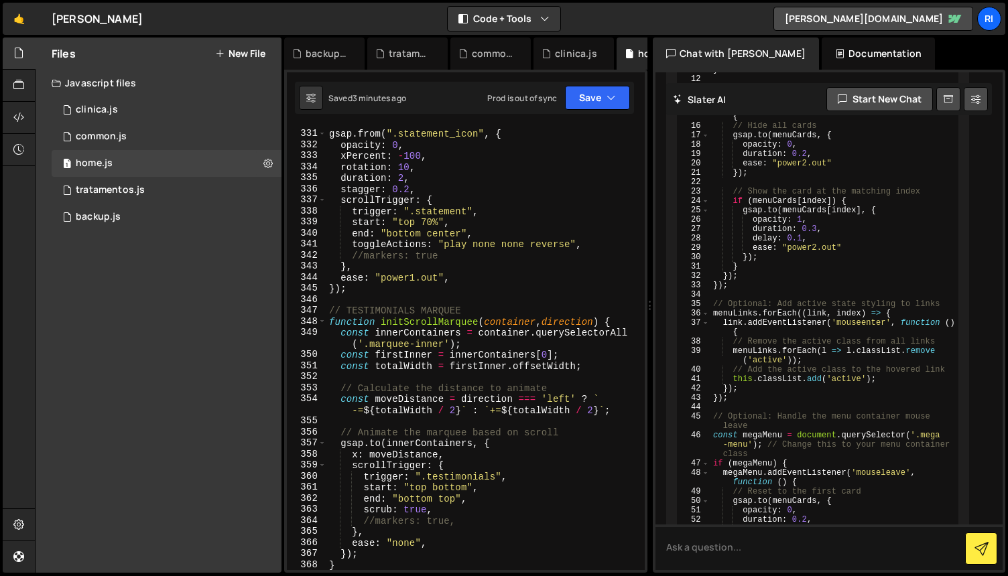
scroll to position [3926, 0]
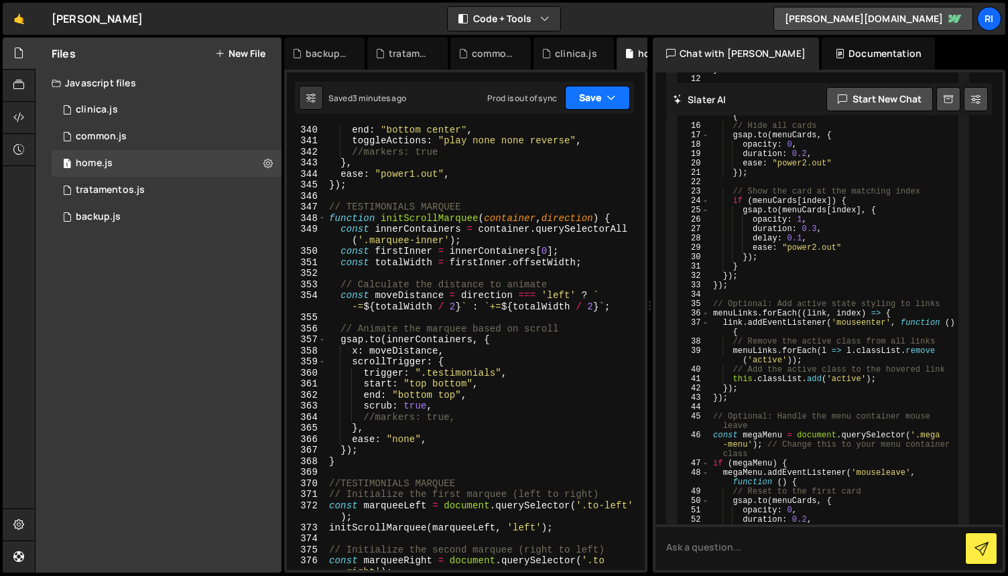
click at [590, 103] on button "Save" at bounding box center [597, 98] width 65 height 24
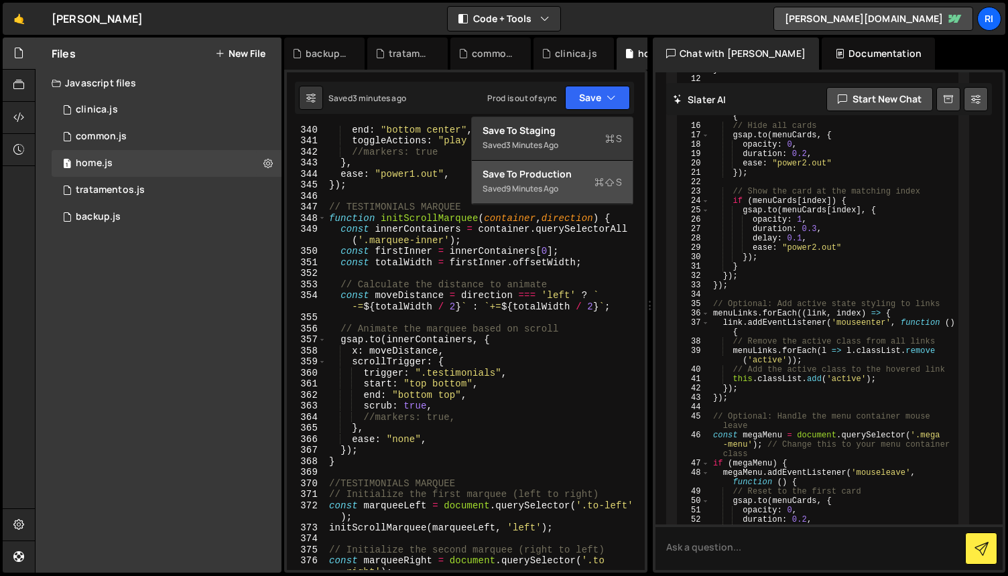
click at [564, 175] on div "Save to Production S" at bounding box center [551, 173] width 139 height 13
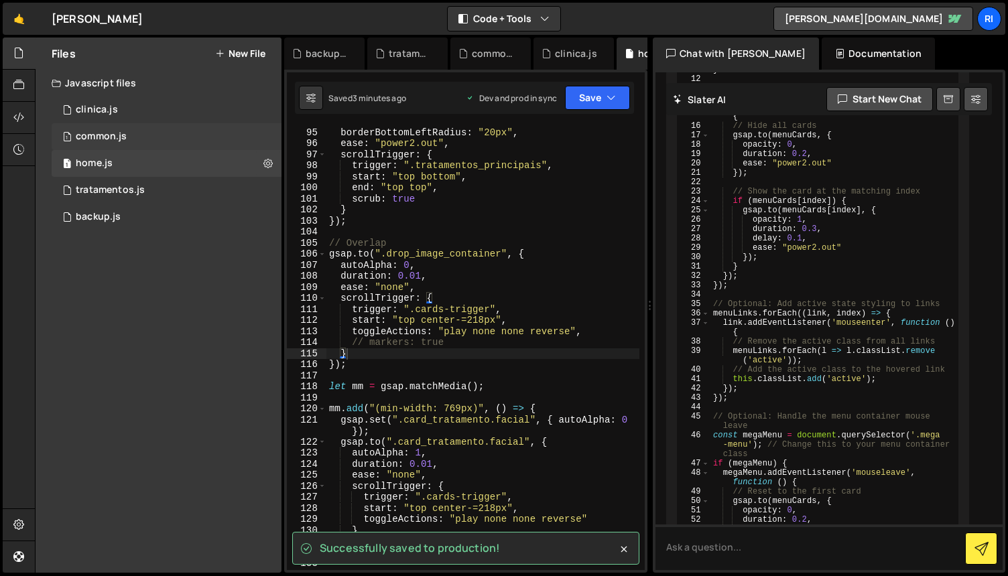
click at [133, 136] on div "1 common.js 0" at bounding box center [167, 136] width 230 height 27
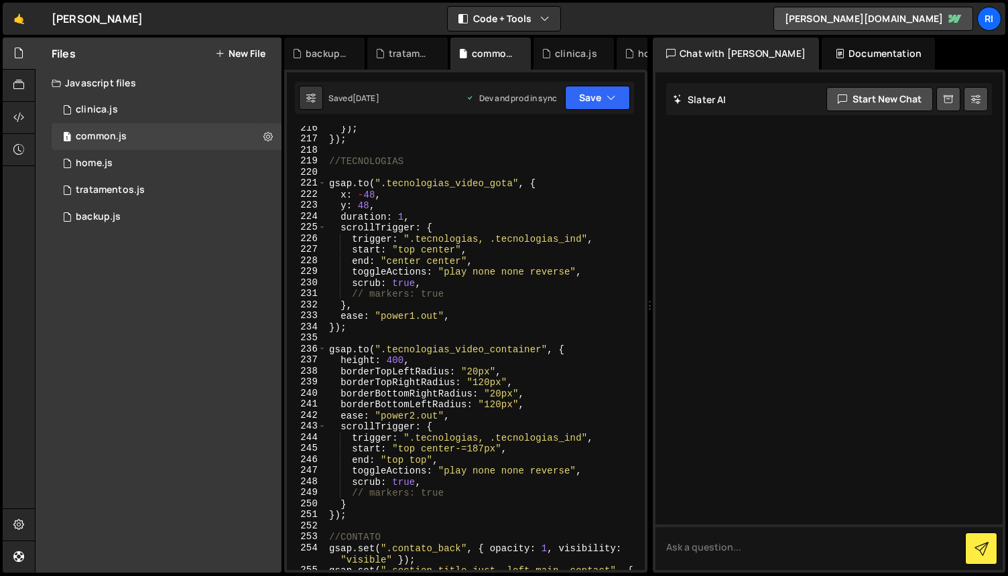
scroll to position [2646, 0]
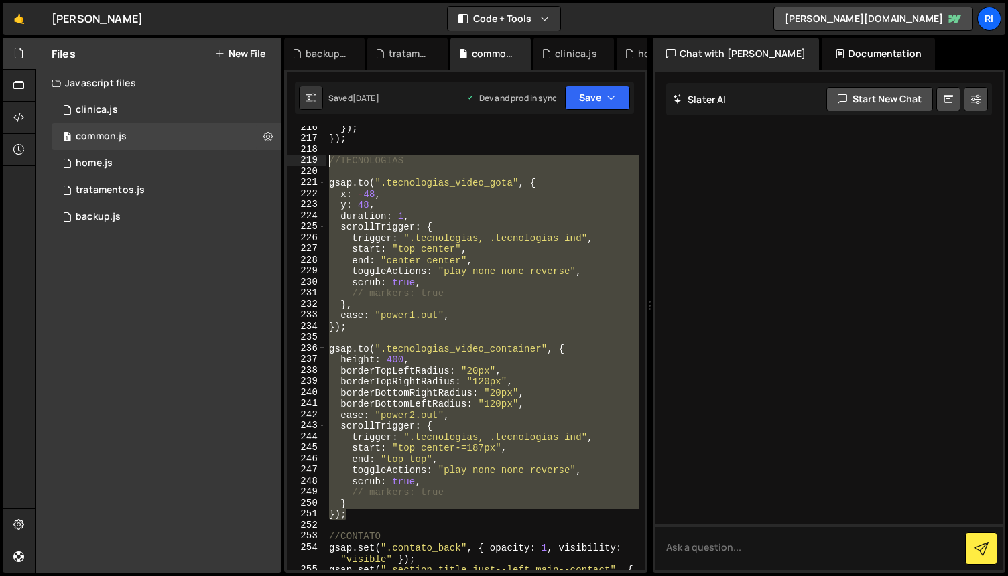
drag, startPoint x: 359, startPoint y: 517, endPoint x: 299, endPoint y: 158, distance: 364.0
click at [299, 158] on div "}); 216 217 218 219 220 221 222 223 224 225 226 227 228 229 230 231 232 233 234…" at bounding box center [466, 348] width 358 height 444
click at [356, 510] on div "}) ; }) ; //TECNOLOGIAS gsap . to ( ".tecnologias_video_gota" , { x : - 48 , y …" at bounding box center [482, 348] width 313 height 444
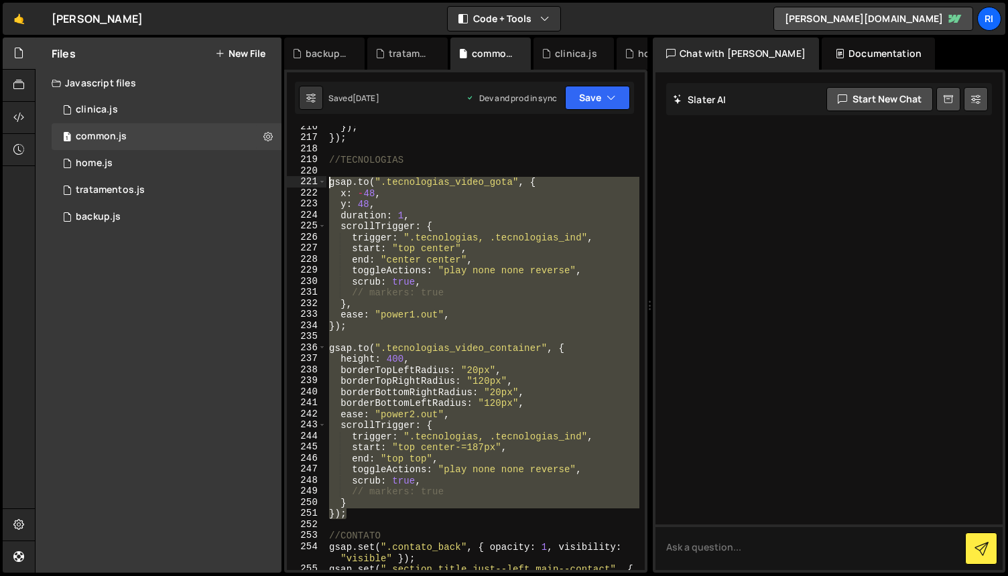
drag, startPoint x: 351, startPoint y: 512, endPoint x: 301, endPoint y: 179, distance: 336.7
click at [301, 179] on div "}); 216 217 218 219 220 221 222 223 224 225 226 227 228 229 230 231 232 233 234…" at bounding box center [466, 348] width 358 height 444
paste textarea "});"
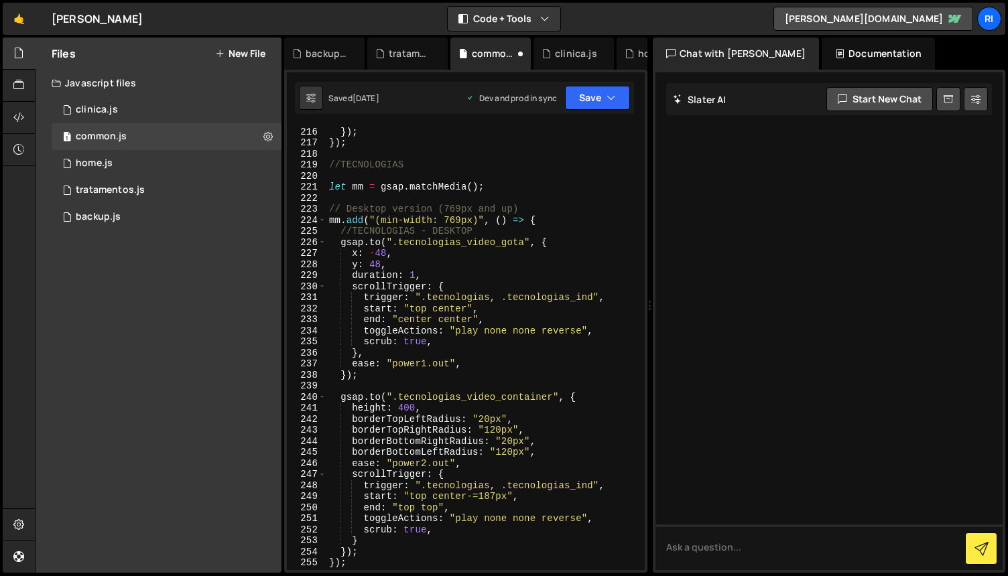
scroll to position [2648, 0]
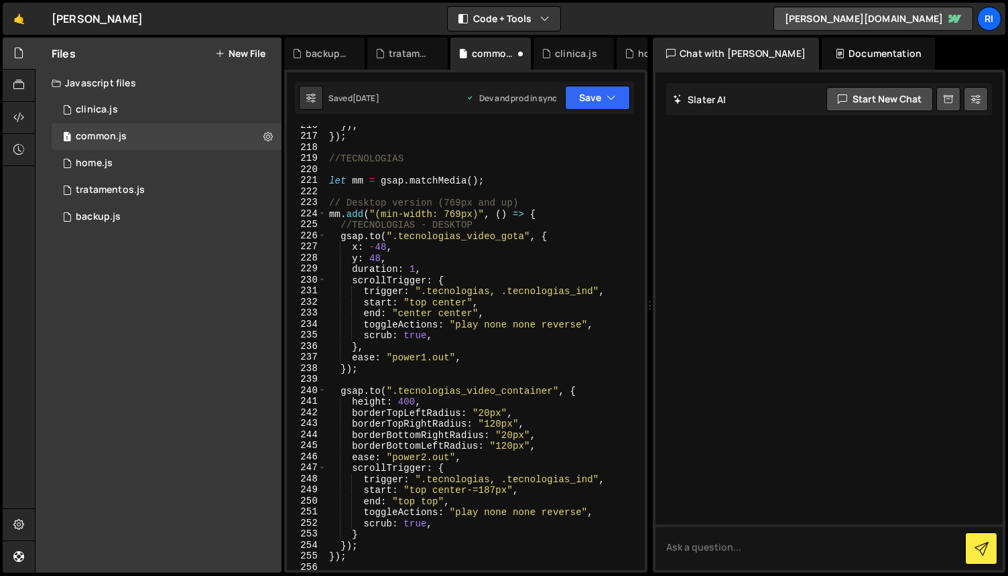
click at [469, 313] on div "}) ; }) ; //TECNOLOGIAS let mm = gsap . matchMedia ( ) ; // Desktop version (76…" at bounding box center [482, 353] width 313 height 466
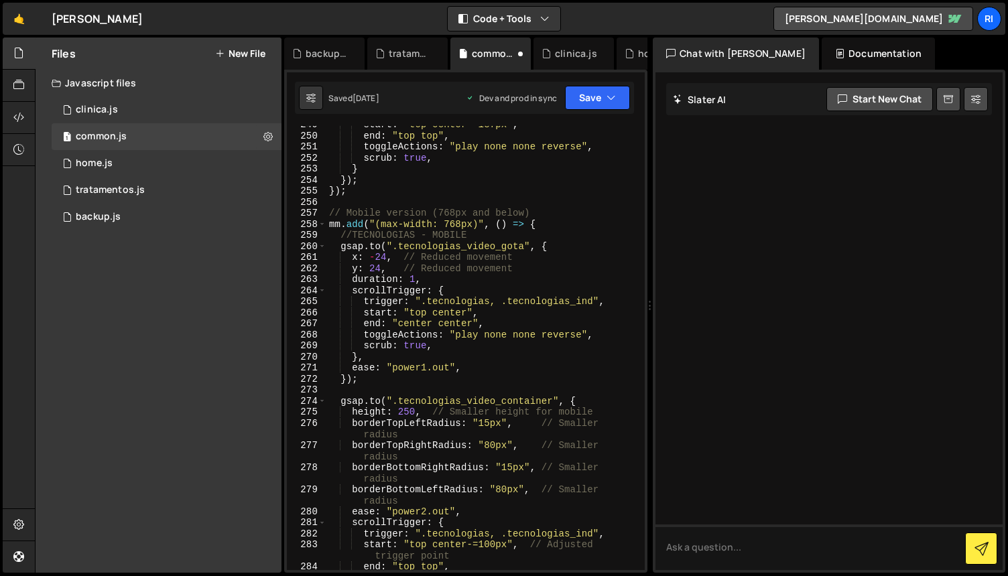
scroll to position [3013, 0]
click at [381, 260] on div "start : "top center-=187px" , end : "top top" , toggleActions : "play none none…" at bounding box center [482, 352] width 313 height 466
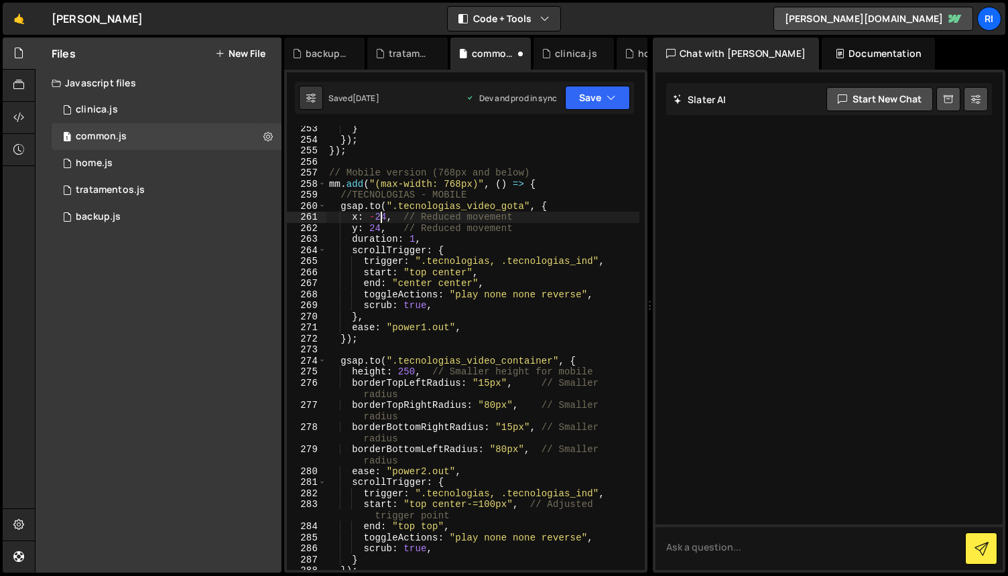
scroll to position [3061, 0]
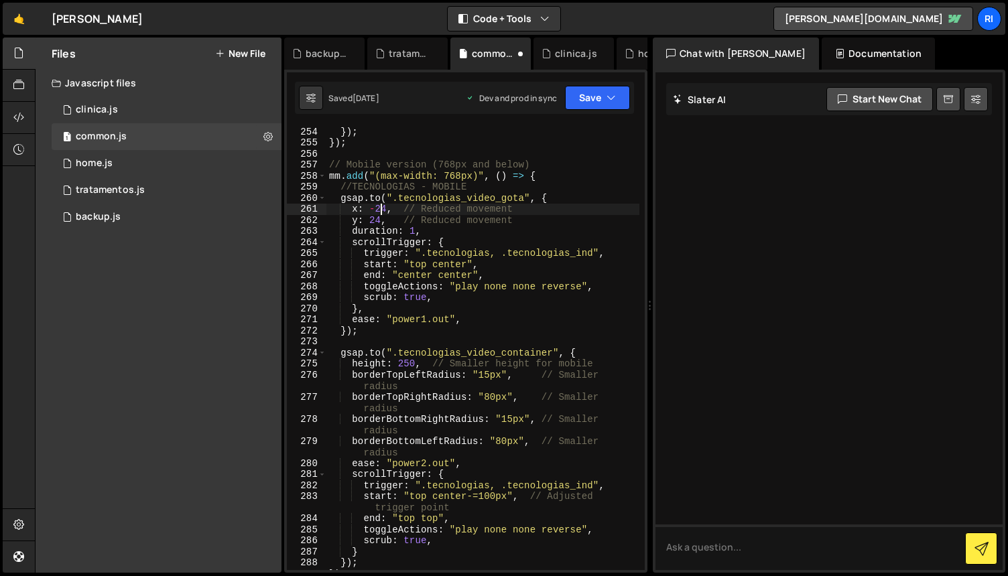
click at [413, 360] on div "} }) ; }) ; // Mobile version (768px and below) mm . add ( "(max-width: 768px)"…" at bounding box center [482, 348] width 313 height 466
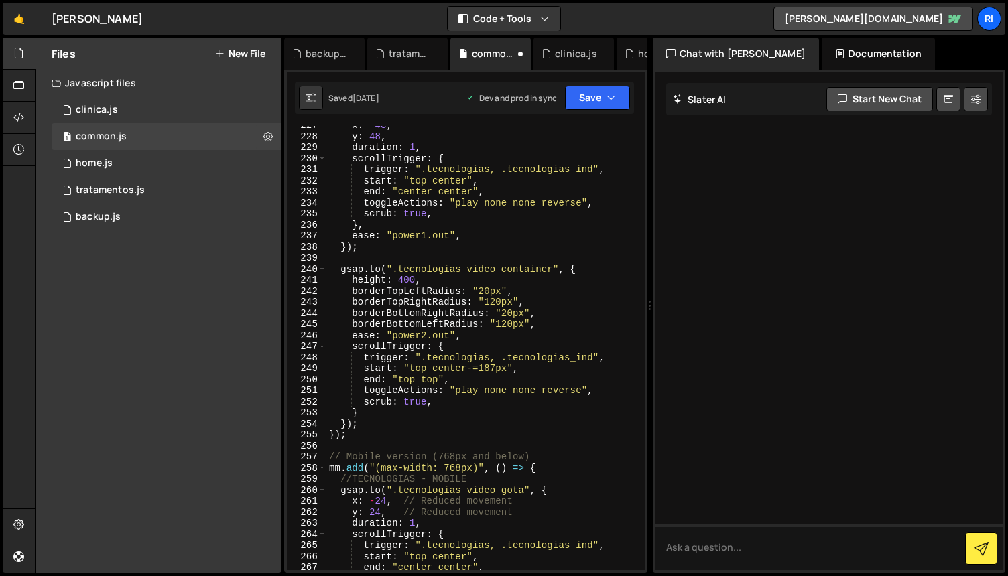
scroll to position [2778, 0]
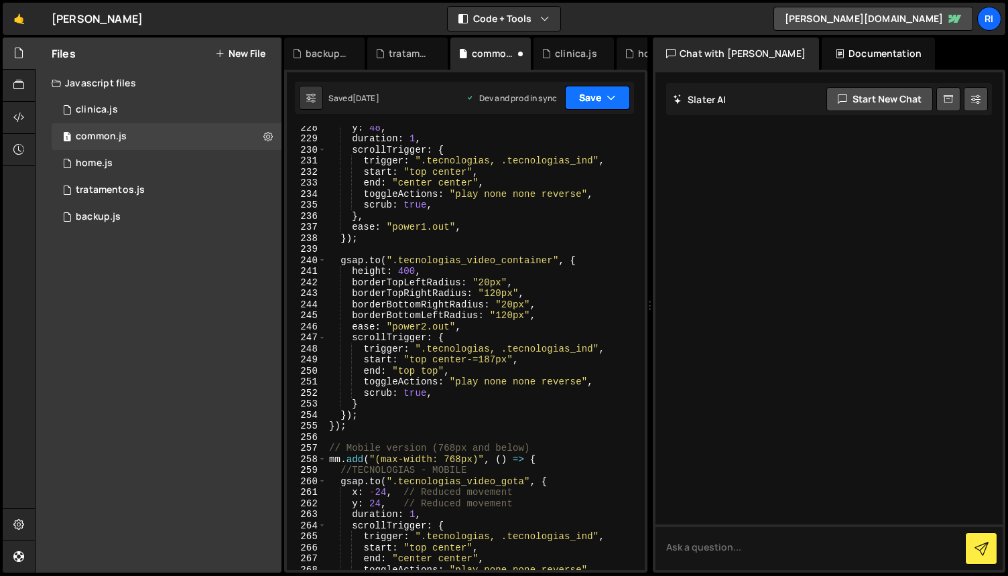
click at [590, 94] on button "Save" at bounding box center [597, 98] width 65 height 24
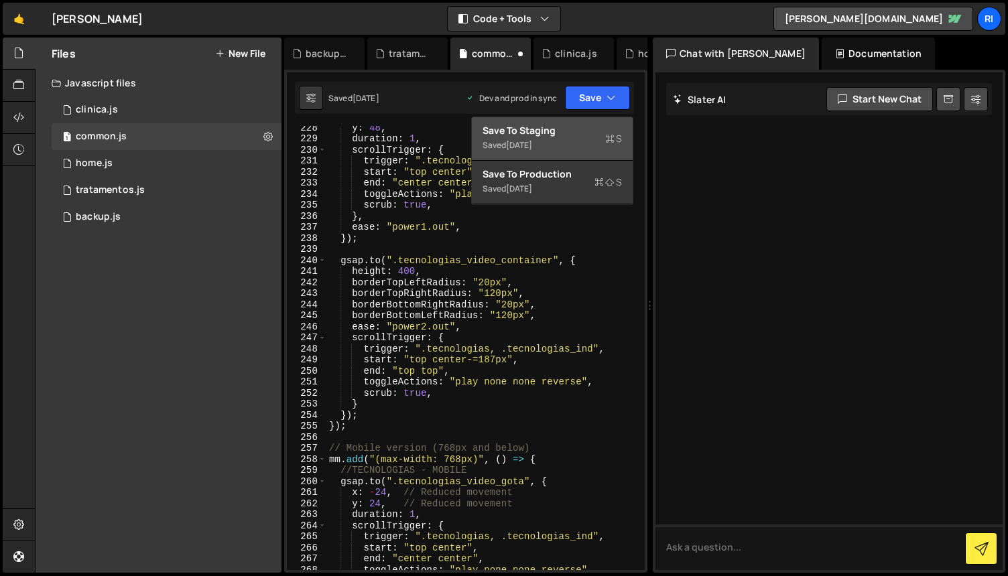
click at [552, 137] on div "Saved [DATE]" at bounding box center [551, 145] width 139 height 16
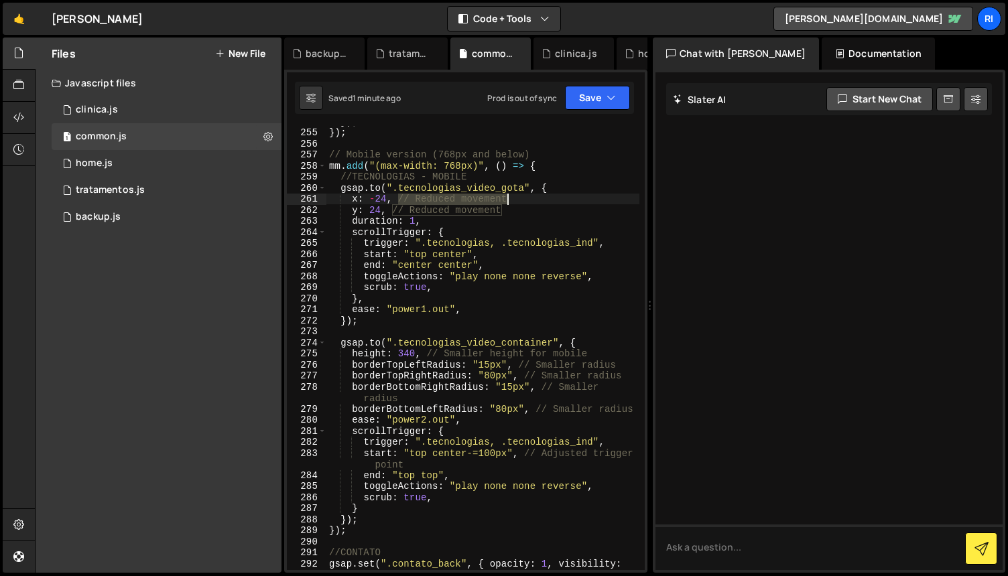
drag, startPoint x: 399, startPoint y: 196, endPoint x: 517, endPoint y: 200, distance: 118.7
click at [517, 200] on div "}) ; }) ; // Mobile version (768px and below) mm . add ( "(max-width: 768px)" ,…" at bounding box center [482, 355] width 313 height 478
drag, startPoint x: 505, startPoint y: 212, endPoint x: 393, endPoint y: 207, distance: 112.0
click at [393, 207] on div "}) ; }) ; // Mobile version (768px and below) mm . add ( "(max-width: 768px)" ,…" at bounding box center [482, 355] width 313 height 478
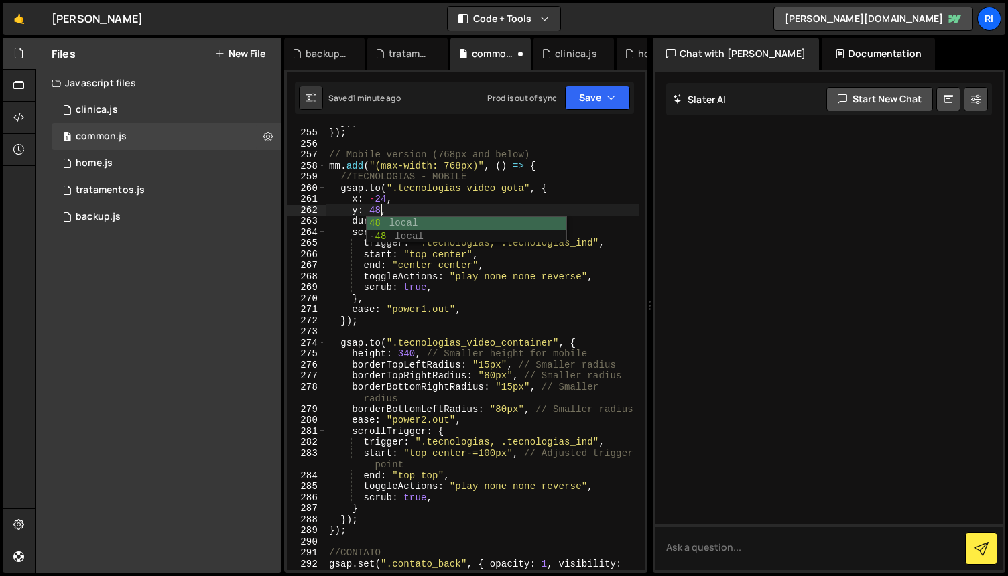
scroll to position [0, 3]
click at [592, 94] on button "Save" at bounding box center [597, 98] width 65 height 24
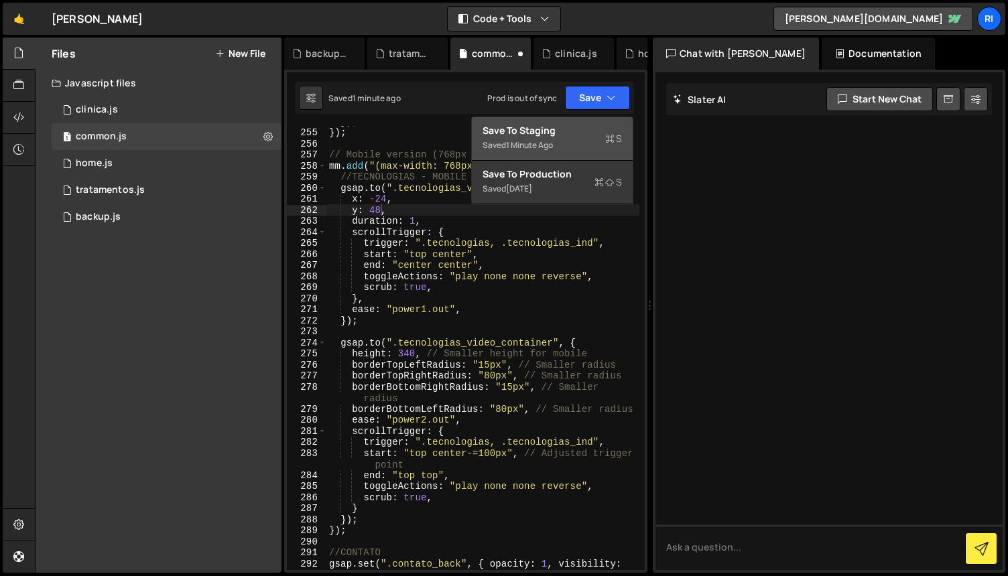
click at [566, 130] on div "Save to Staging S" at bounding box center [551, 130] width 139 height 13
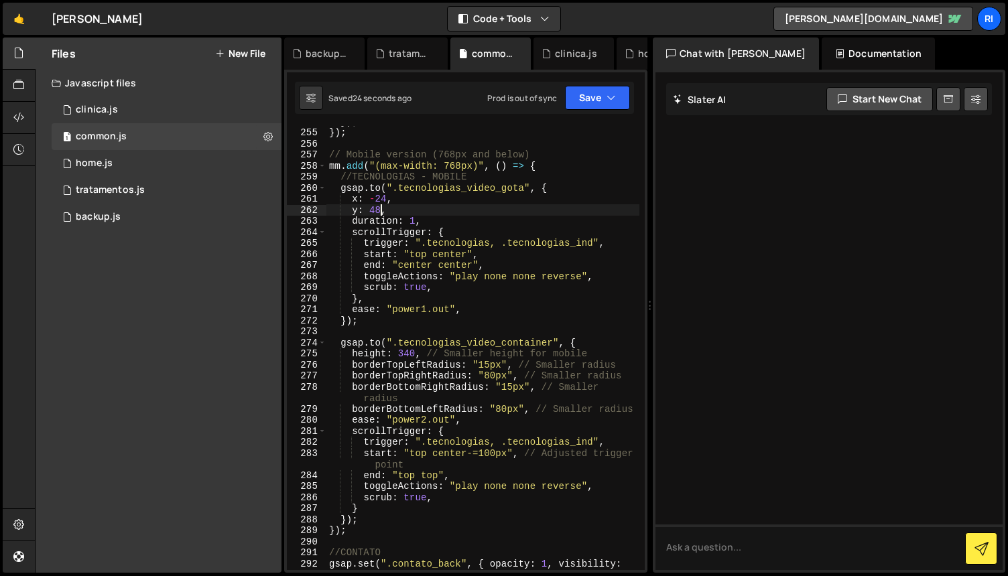
click at [381, 206] on div "}) ; }) ; // Mobile version (768px and below) mm . add ( "(max-width: 768px)" ,…" at bounding box center [482, 355] width 313 height 478
click at [460, 203] on div "}) ; }) ; // Mobile version (768px and below) mm . add ( "(max-width: 768px)" ,…" at bounding box center [482, 355] width 313 height 478
click at [480, 232] on div "}) ; }) ; // Mobile version (768px and below) mm . add ( "(max-width: 768px)" ,…" at bounding box center [482, 355] width 313 height 478
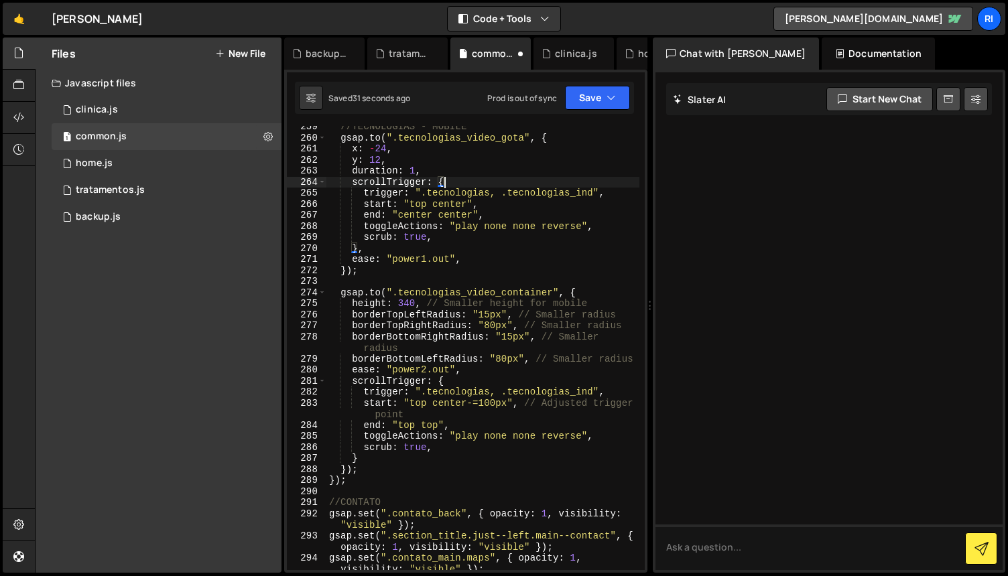
scroll to position [3123, 0]
click at [592, 102] on button "Save" at bounding box center [597, 98] width 65 height 24
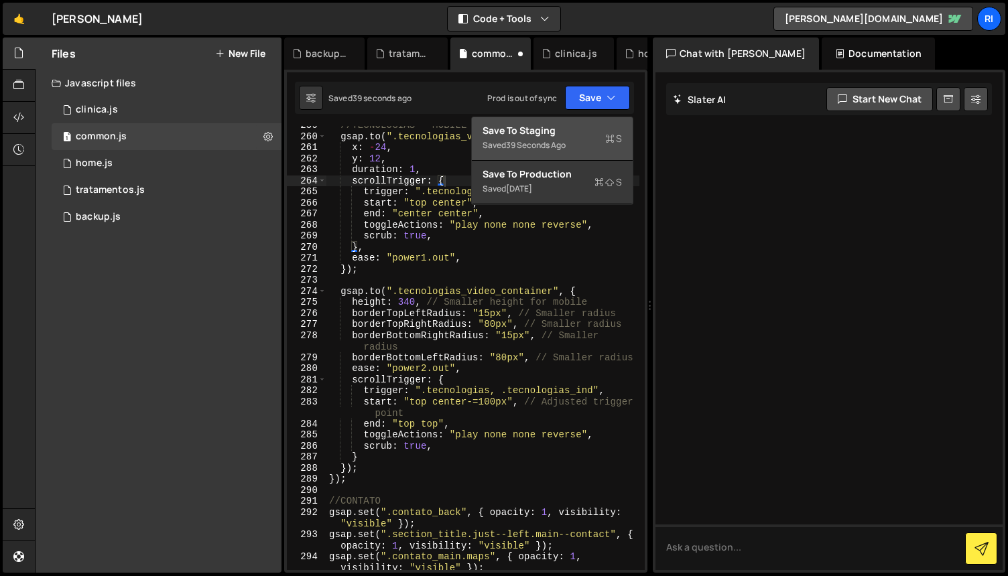
click at [539, 130] on div "Save to Staging S" at bounding box center [551, 130] width 139 height 13
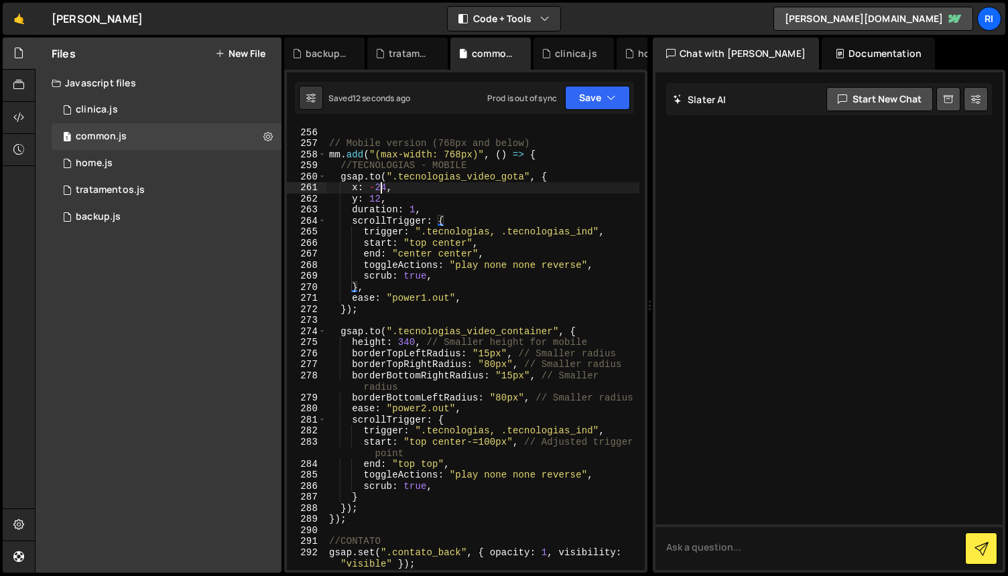
click at [380, 190] on div "}) ; // Mobile version (768px and below) mm . add ( "(max-width: 768px)" , ( ) …" at bounding box center [482, 355] width 313 height 478
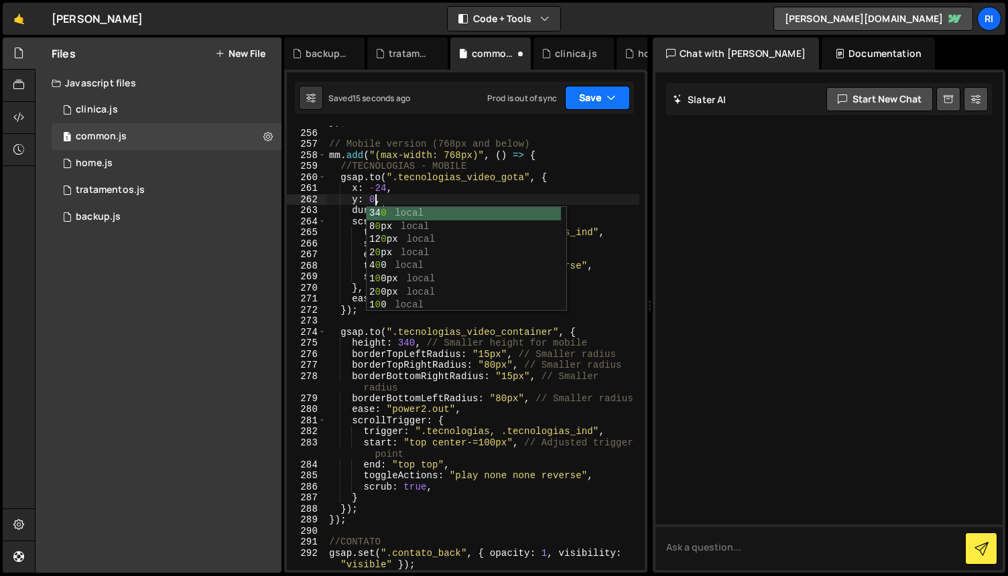
type textarea "y: 0,"
click at [590, 99] on button "Save" at bounding box center [597, 98] width 65 height 24
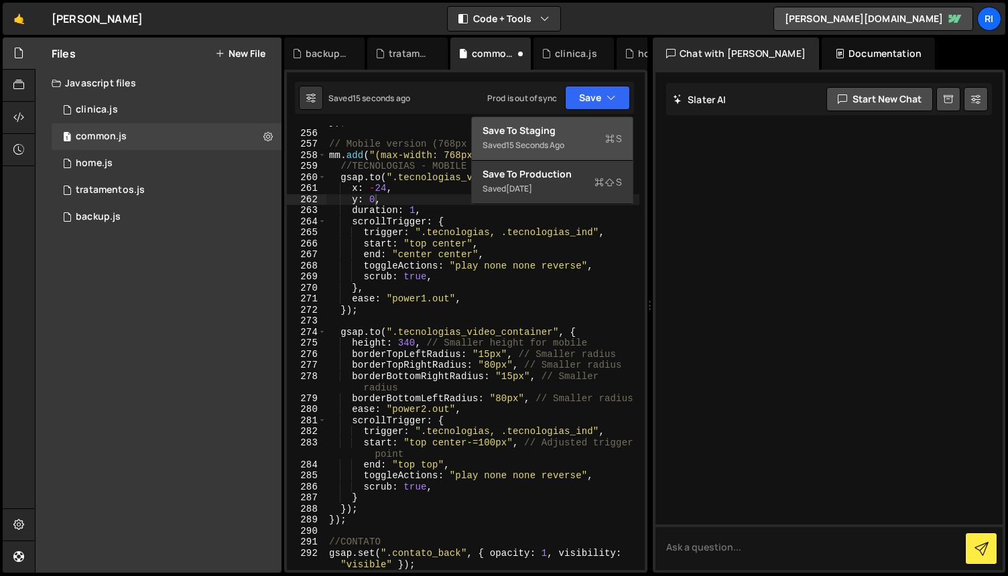
click at [551, 131] on div "Save to Staging S" at bounding box center [551, 130] width 139 height 13
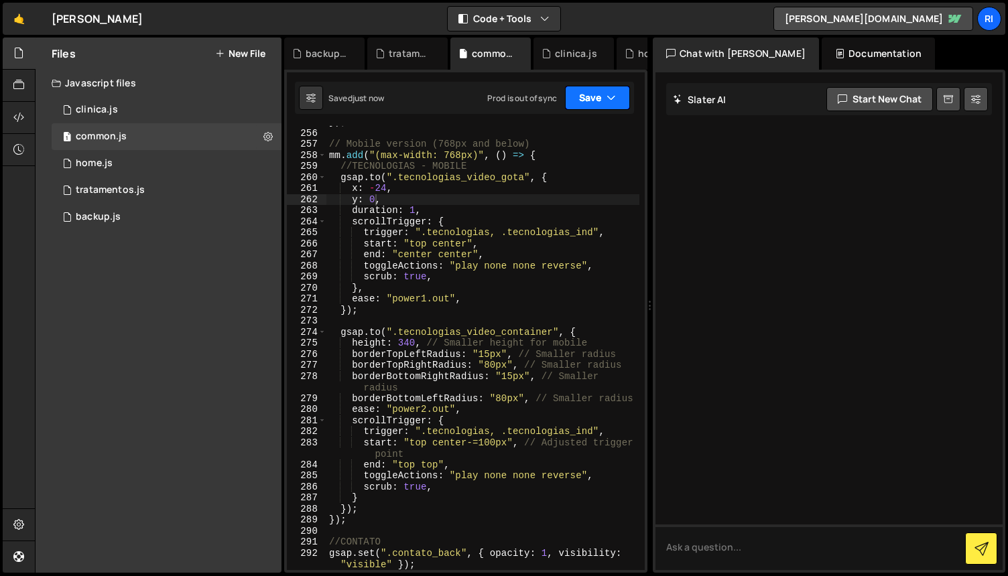
click at [614, 103] on icon "button" at bounding box center [610, 97] width 9 height 13
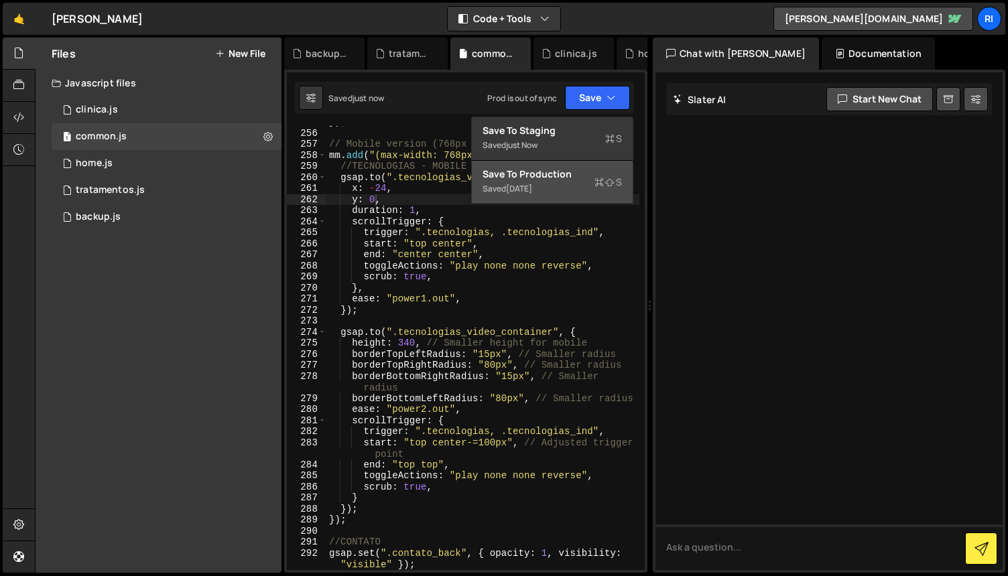
click at [567, 172] on div "Save to Production S" at bounding box center [551, 173] width 139 height 13
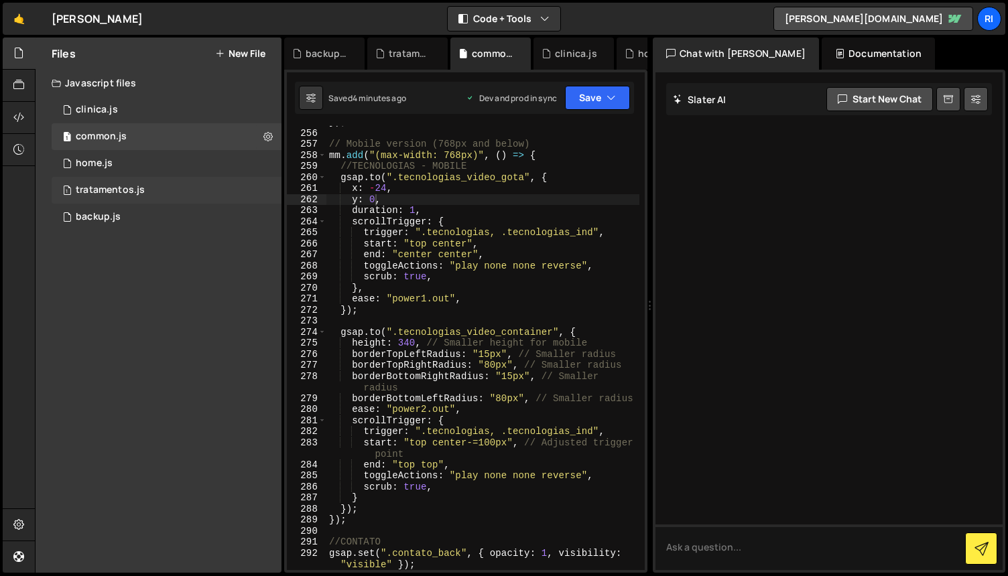
click at [194, 193] on div "1 tratamentos.js 0" at bounding box center [167, 190] width 230 height 27
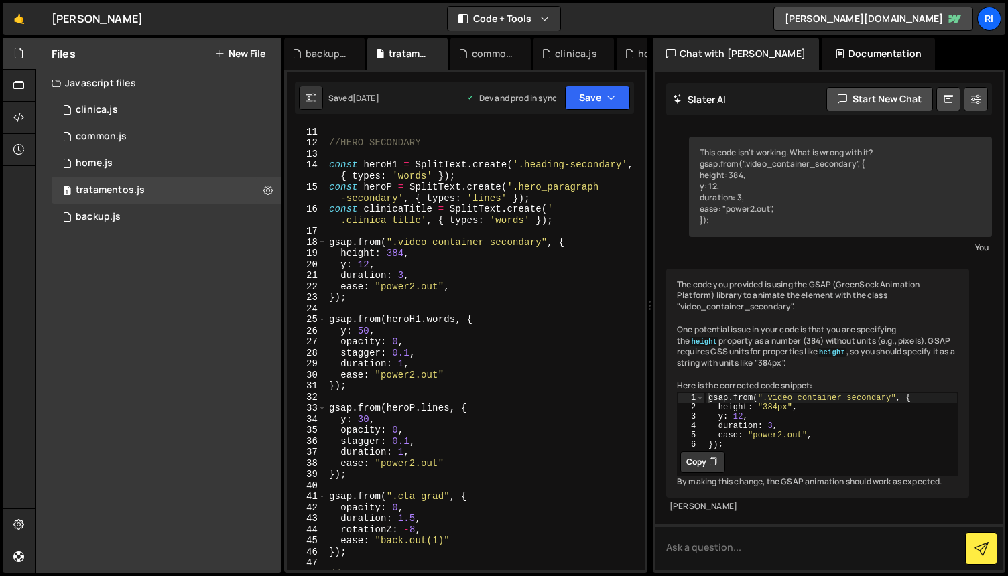
scroll to position [488, 0]
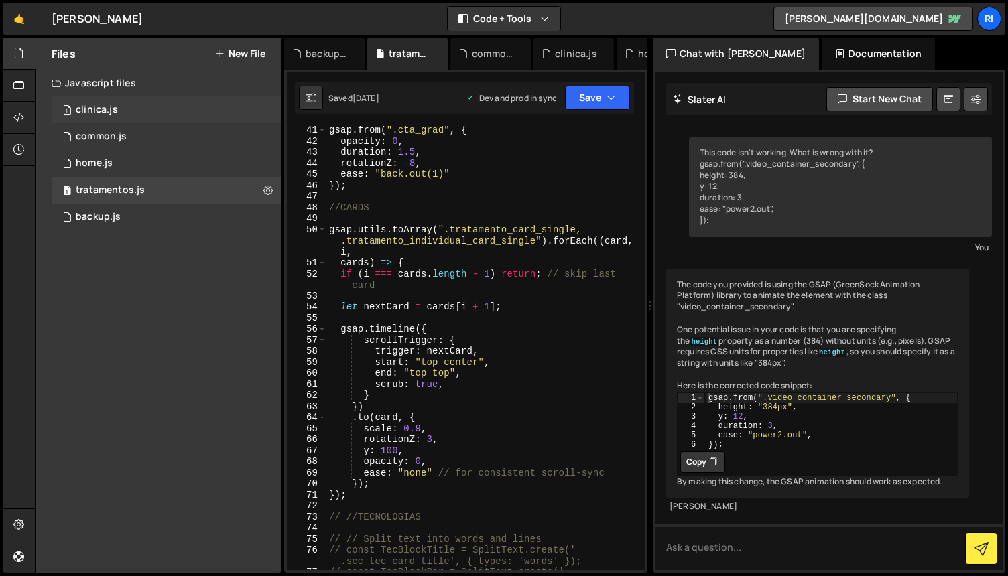
click at [151, 108] on div "1 clinica.js 0" at bounding box center [167, 109] width 230 height 27
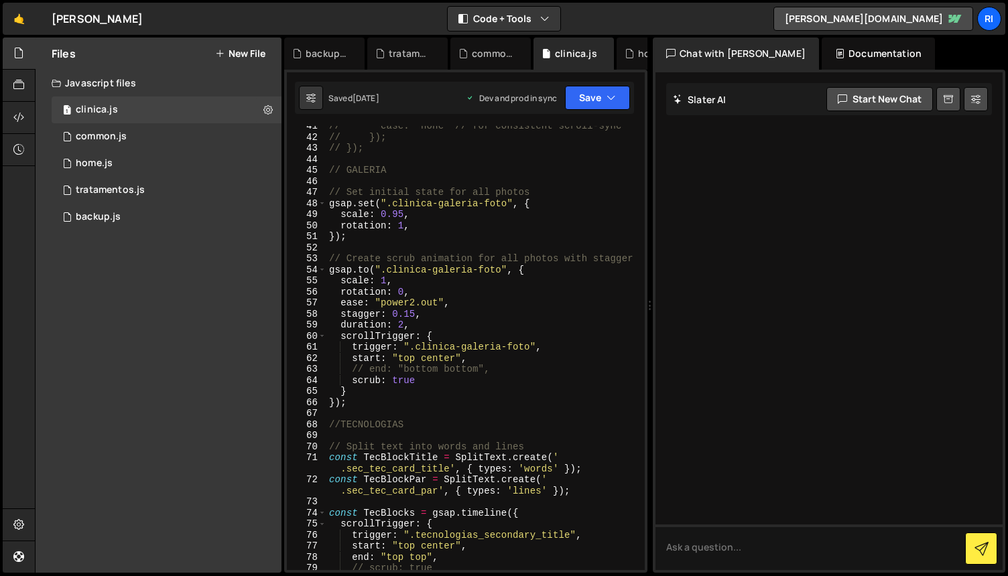
scroll to position [0, 0]
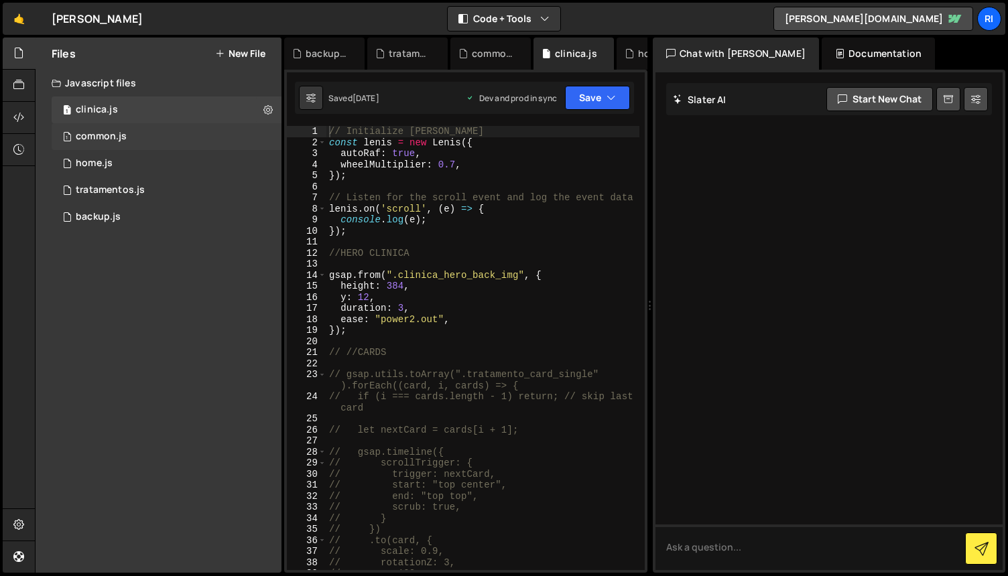
click at [153, 143] on div "1 common.js 0" at bounding box center [167, 136] width 230 height 27
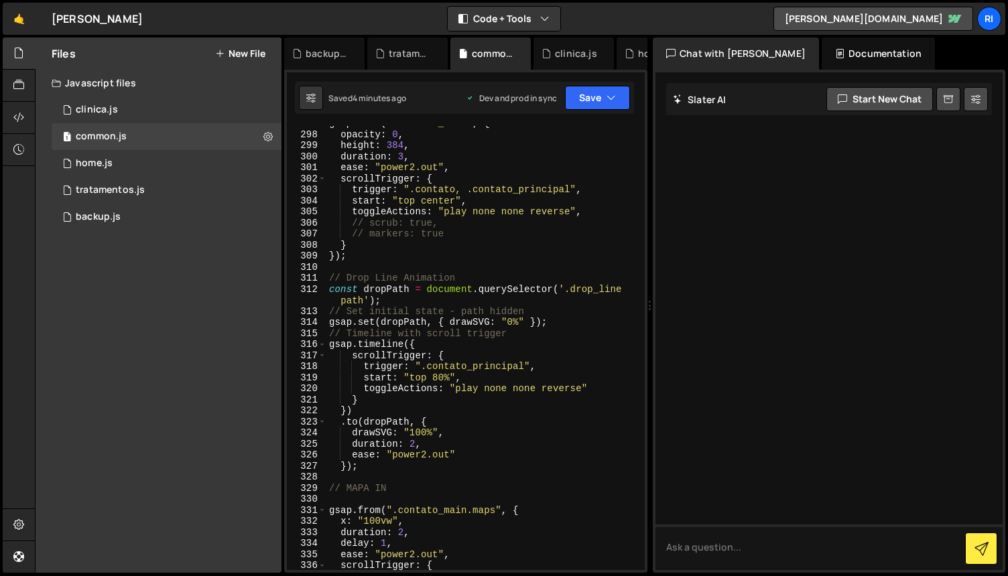
scroll to position [3610, 0]
